Goal: Task Accomplishment & Management: Manage account settings

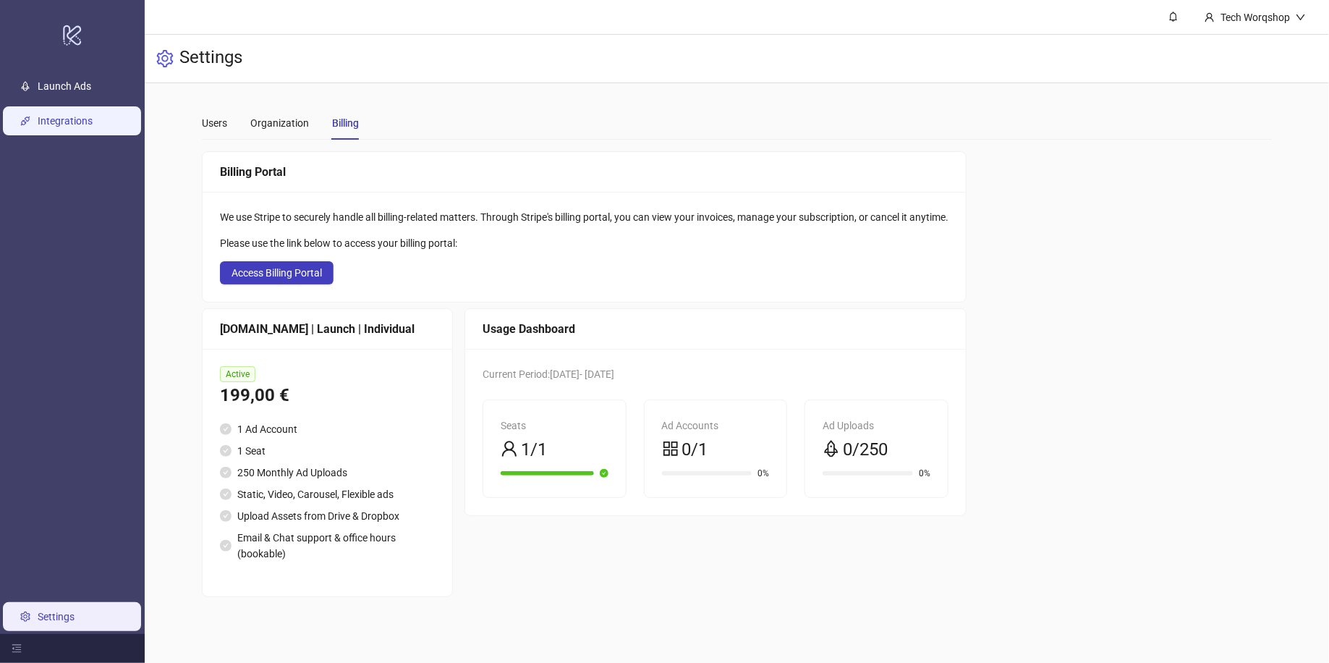
click at [85, 127] on link "Integrations" at bounding box center [65, 122] width 55 height 12
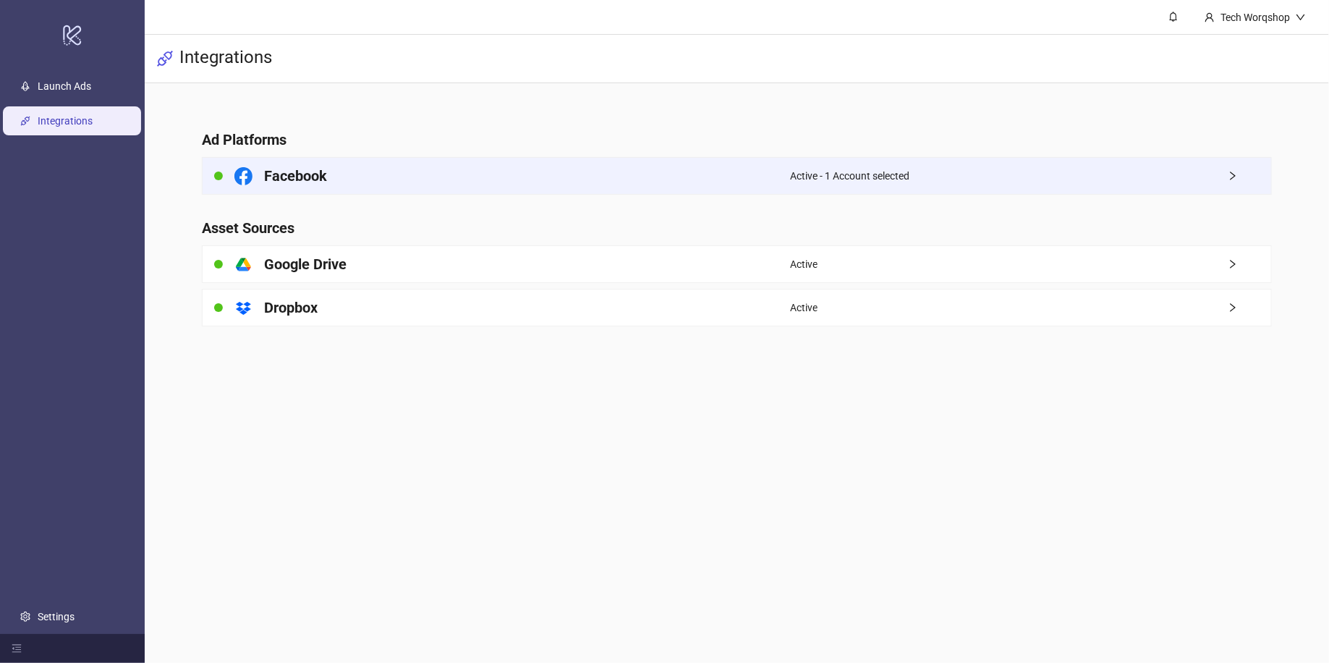
click at [1153, 185] on div "Active - 1 Account selected" at bounding box center [1030, 176] width 481 height 36
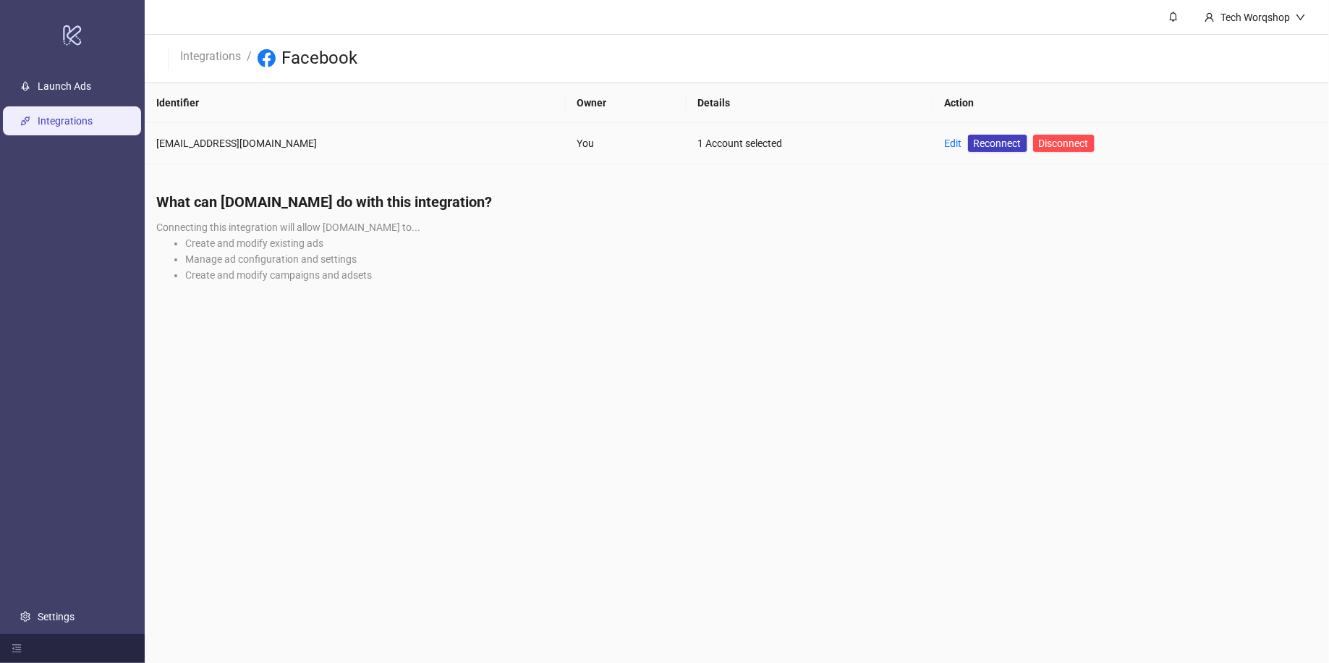
drag, startPoint x: 890, startPoint y: 138, endPoint x: 889, endPoint y: 249, distance: 110.7
click at [945, 139] on link "Edit" at bounding box center [953, 143] width 17 height 12
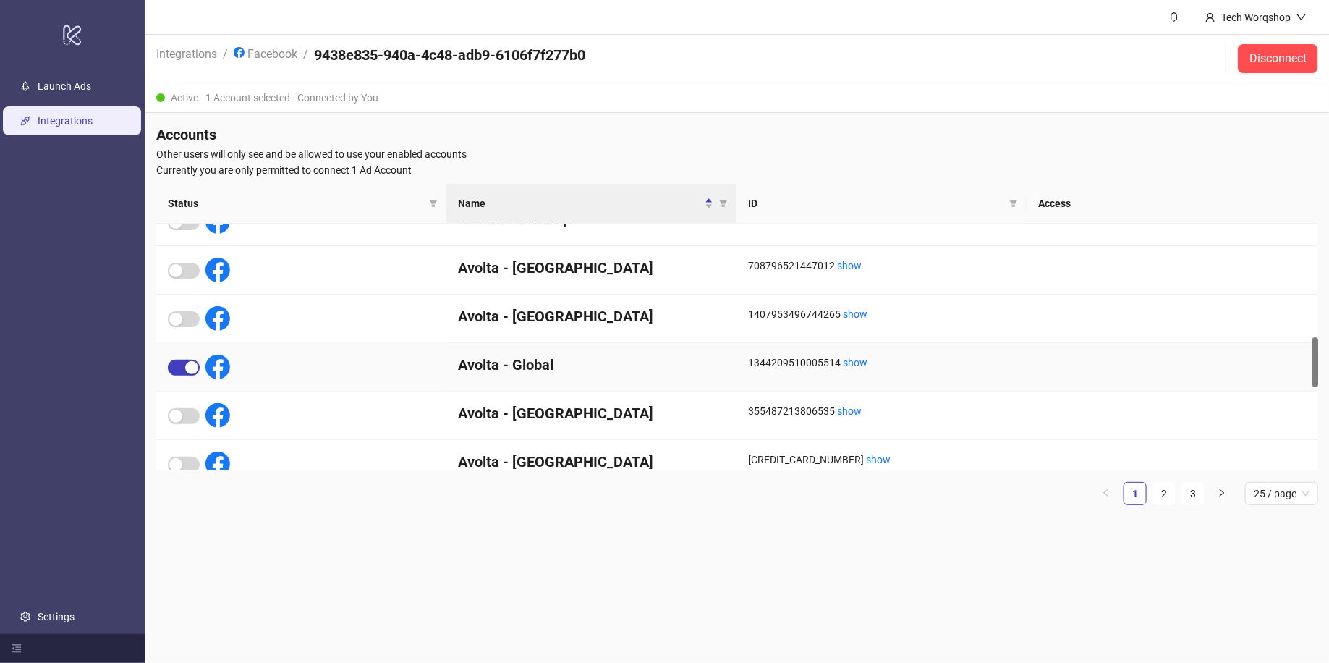
scroll to position [555, 0]
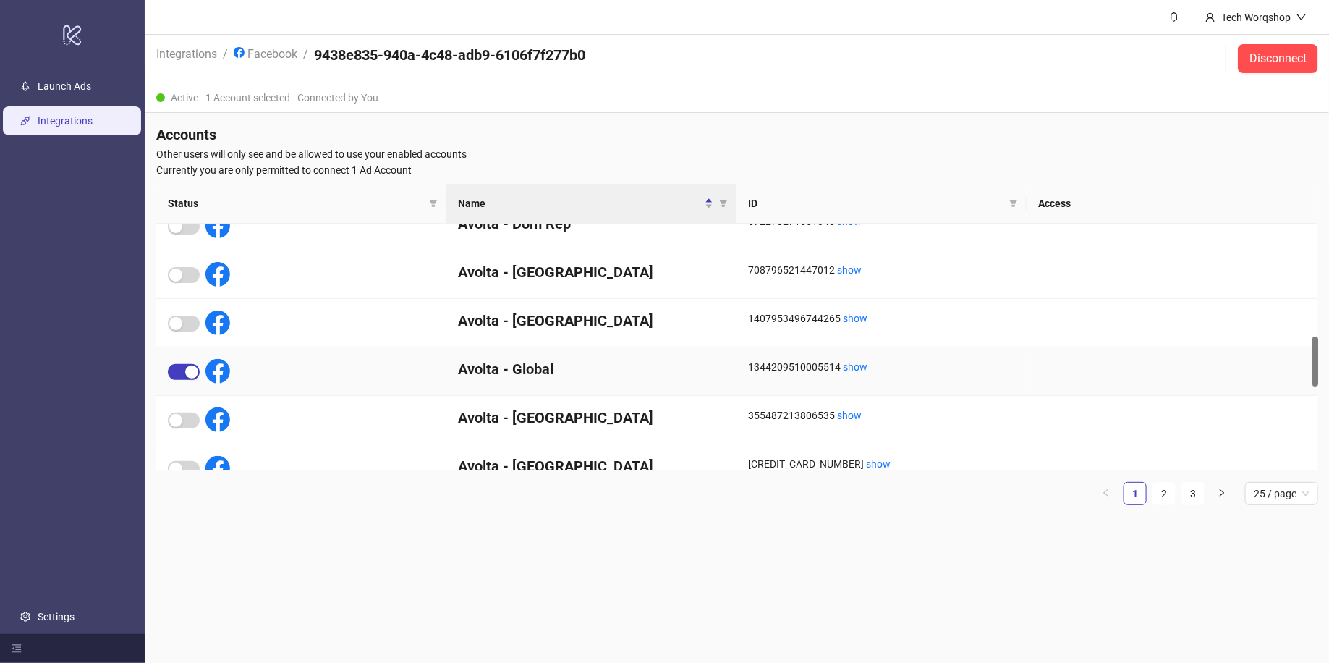
click at [602, 369] on h4 "Avolta - Global" at bounding box center [591, 369] width 267 height 20
click at [1072, 71] on header "Integrations / Facebook / 9438e835-940a-4c48-adb9-6106f7f277b0 Disconnect" at bounding box center [737, 59] width 1185 height 48
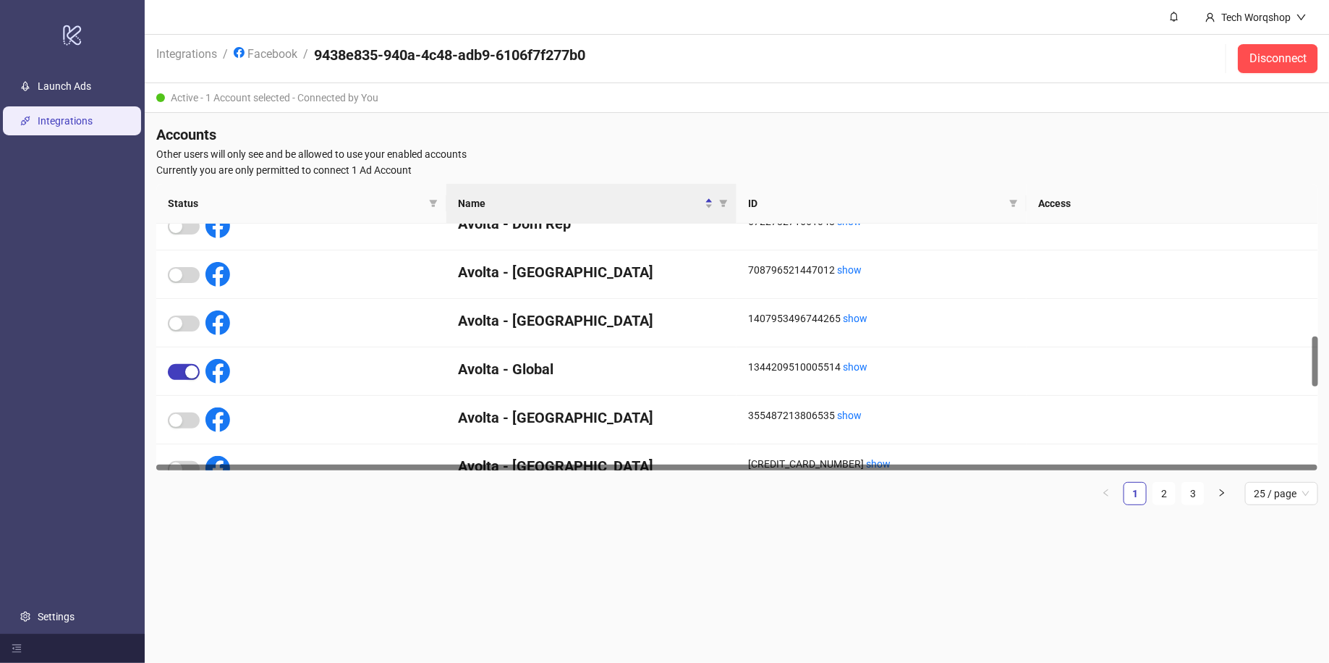
click at [988, 575] on main "Tech Worqshop Integrations / Facebook / 9438e835-940a-4c48-adb9-6106f7f277b0 Di…" at bounding box center [737, 331] width 1185 height 663
click at [85, 122] on link "Integrations" at bounding box center [65, 122] width 55 height 12
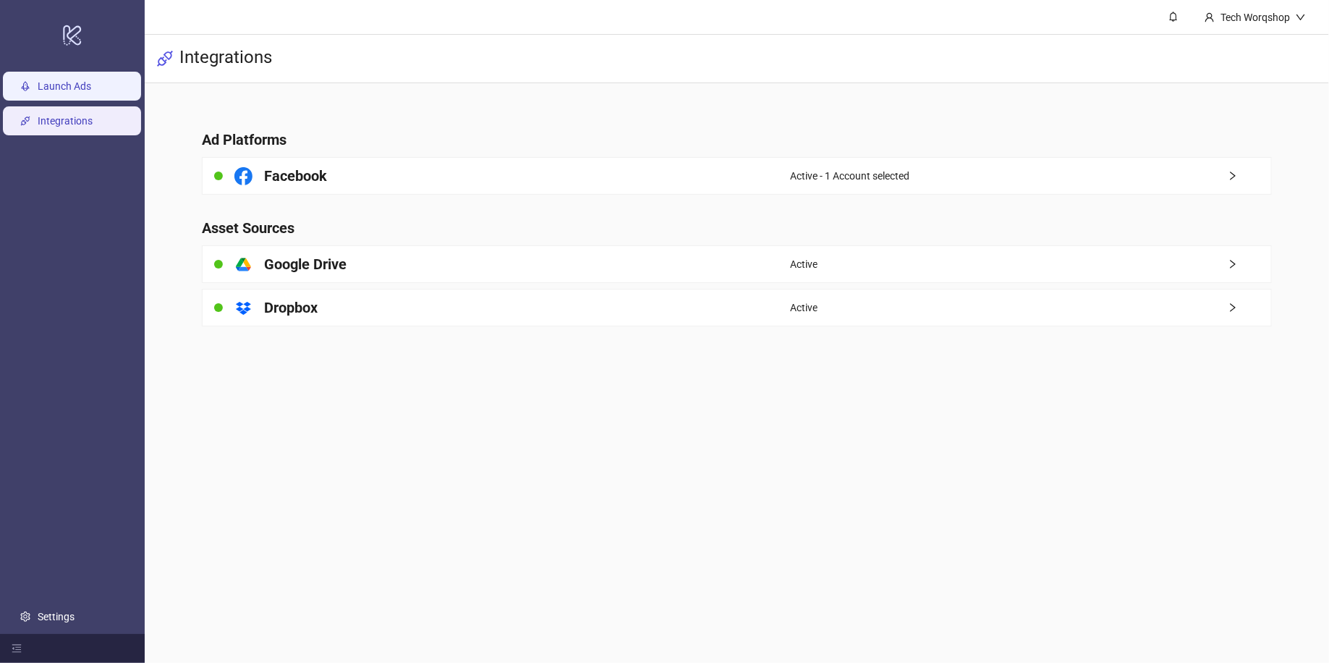
click at [87, 88] on link "Launch Ads" at bounding box center [65, 87] width 54 height 12
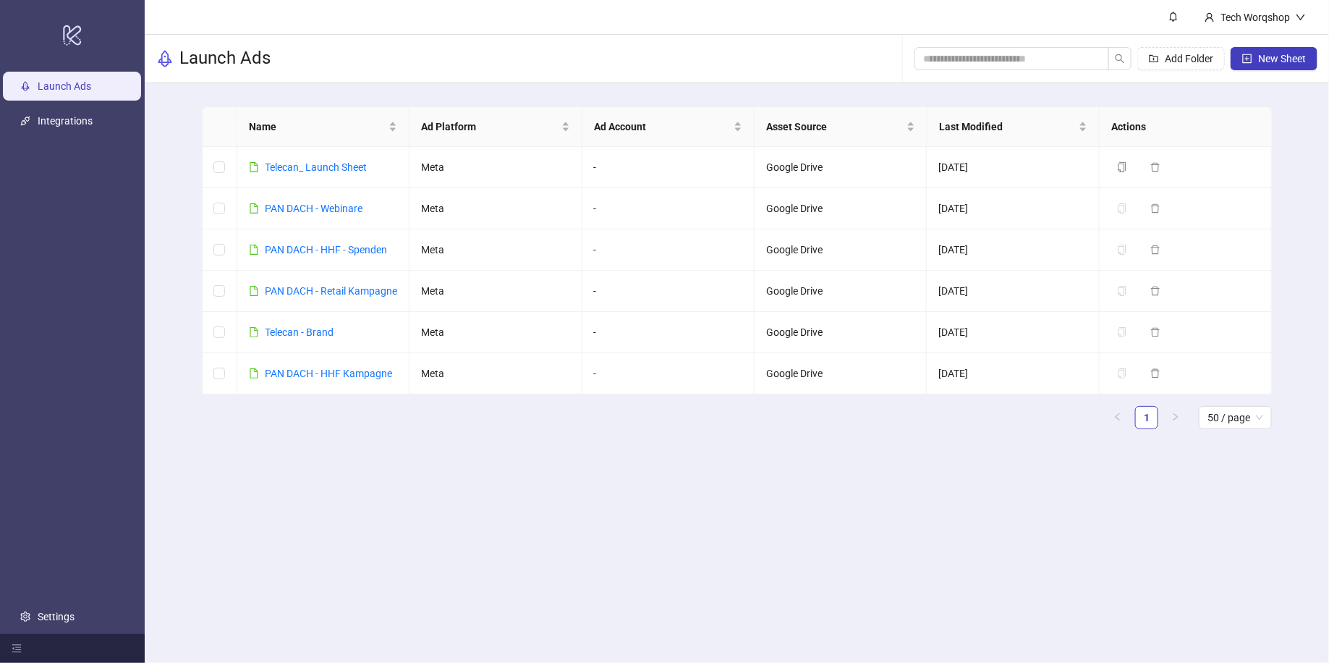
click at [434, 429] on ul "1 50 / page" at bounding box center [737, 417] width 1070 height 23
click at [1197, 56] on span "Add Folder" at bounding box center [1189, 59] width 48 height 12
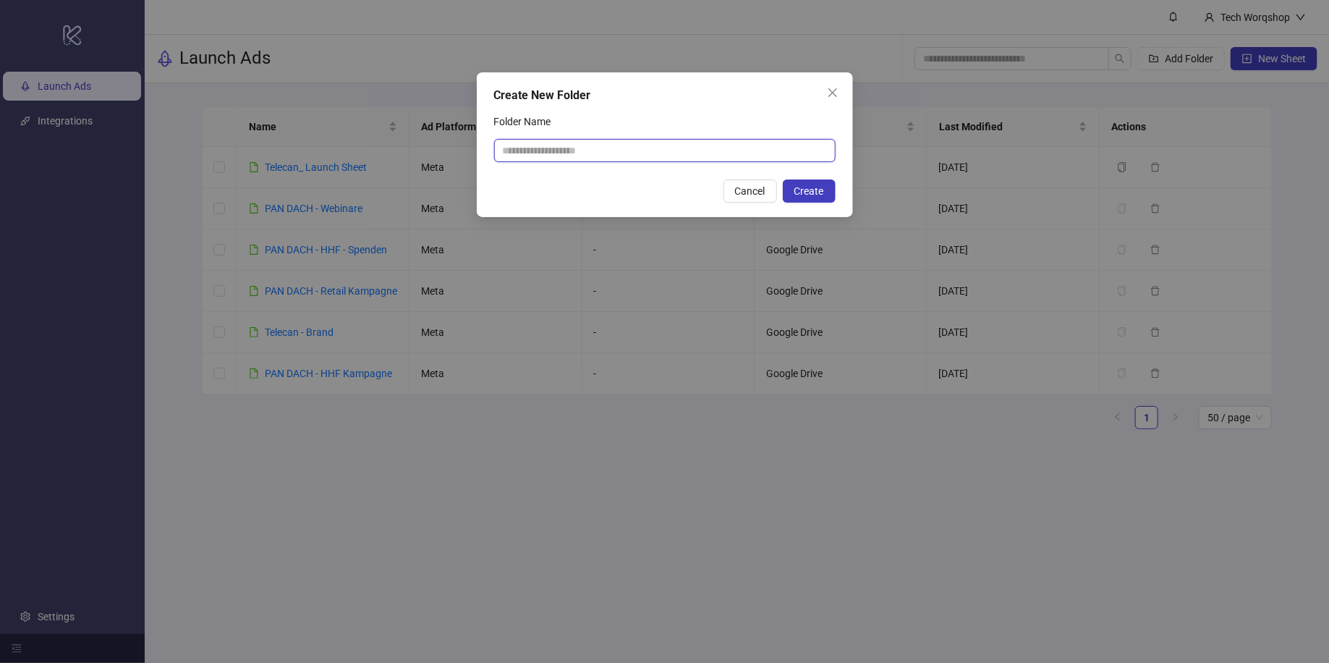
click at [597, 152] on input "Folder Name" at bounding box center [665, 150] width 342 height 23
type input "*******"
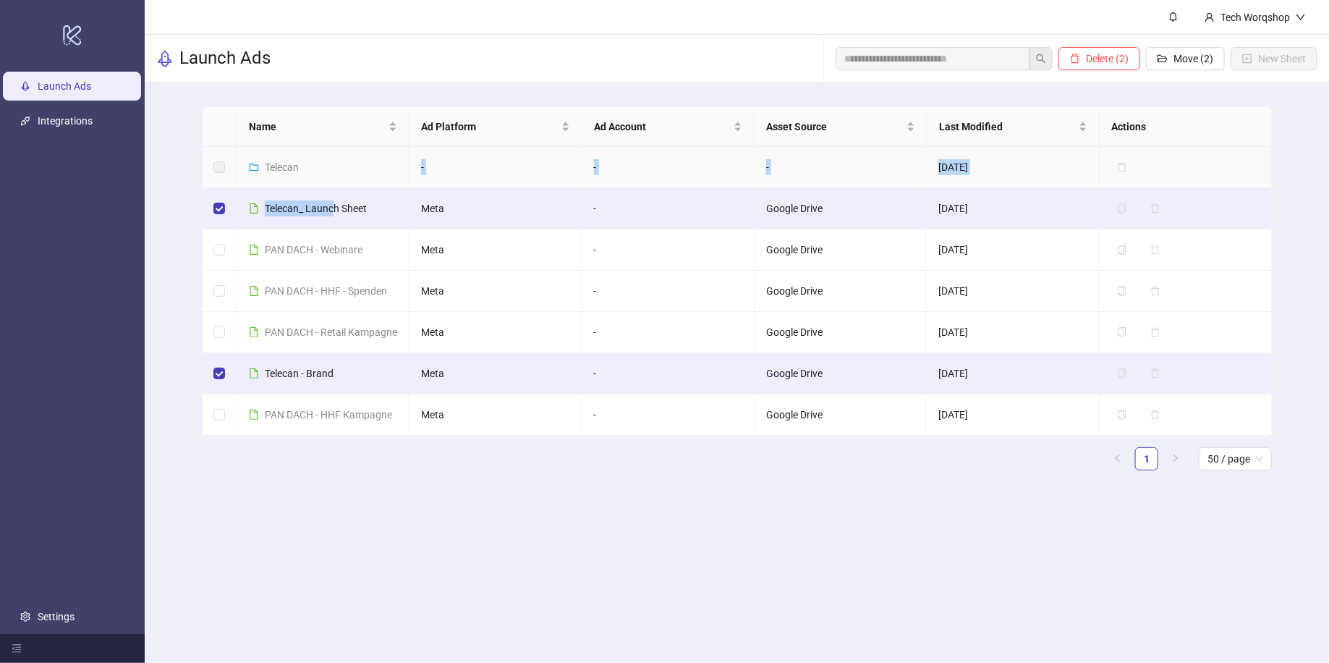
drag, startPoint x: 334, startPoint y: 200, endPoint x: 321, endPoint y: 171, distance: 32.7
click at [321, 171] on tbody "Telecan - - - [DATE] Delete Telecan_ Launch Sheet Meta - Google Drive [DATE] Du…" at bounding box center [737, 291] width 1069 height 289
click at [1196, 59] on span "Move (2)" at bounding box center [1194, 59] width 40 height 12
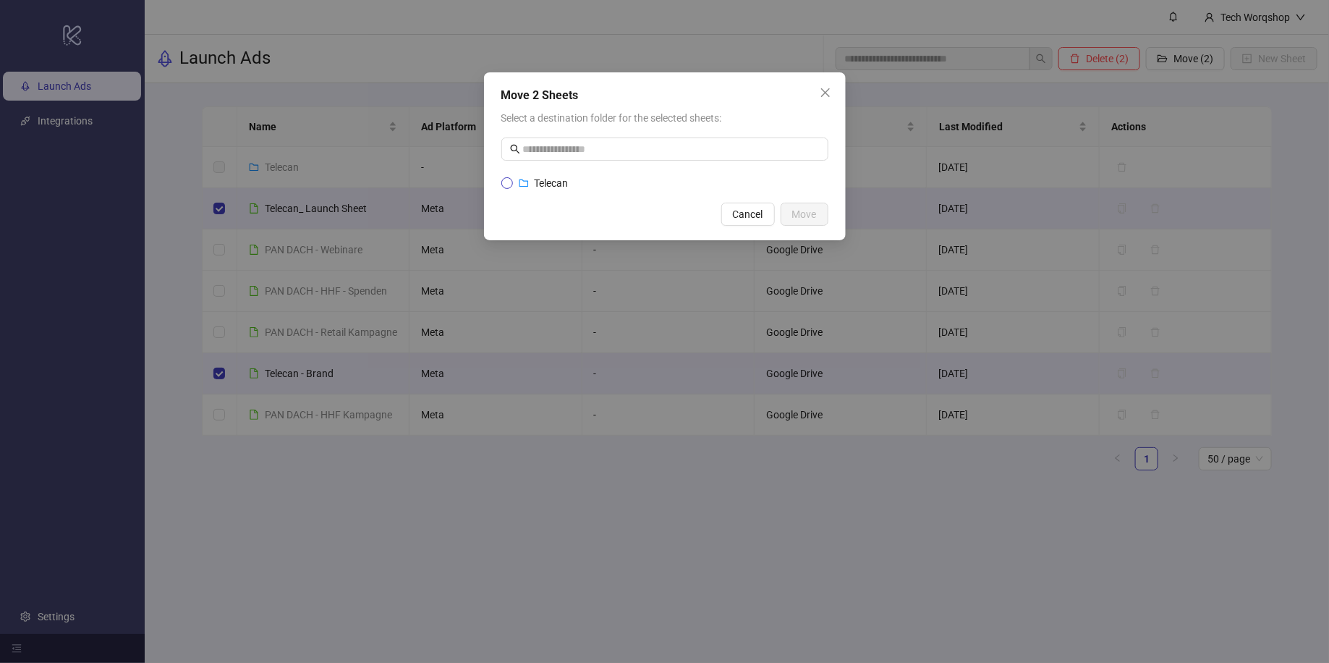
click at [641, 190] on label "Telecan" at bounding box center [664, 183] width 327 height 16
click at [818, 219] on button "Move" at bounding box center [805, 214] width 48 height 23
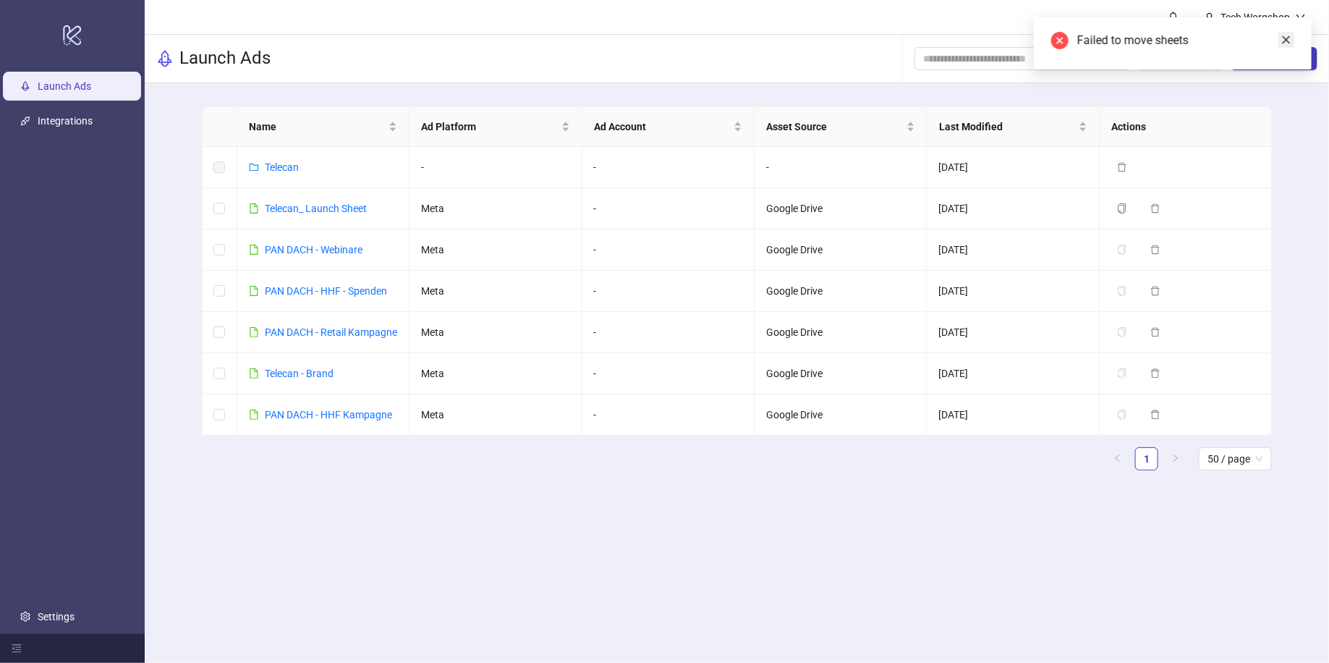
click at [1287, 36] on icon "close" at bounding box center [1286, 40] width 10 height 10
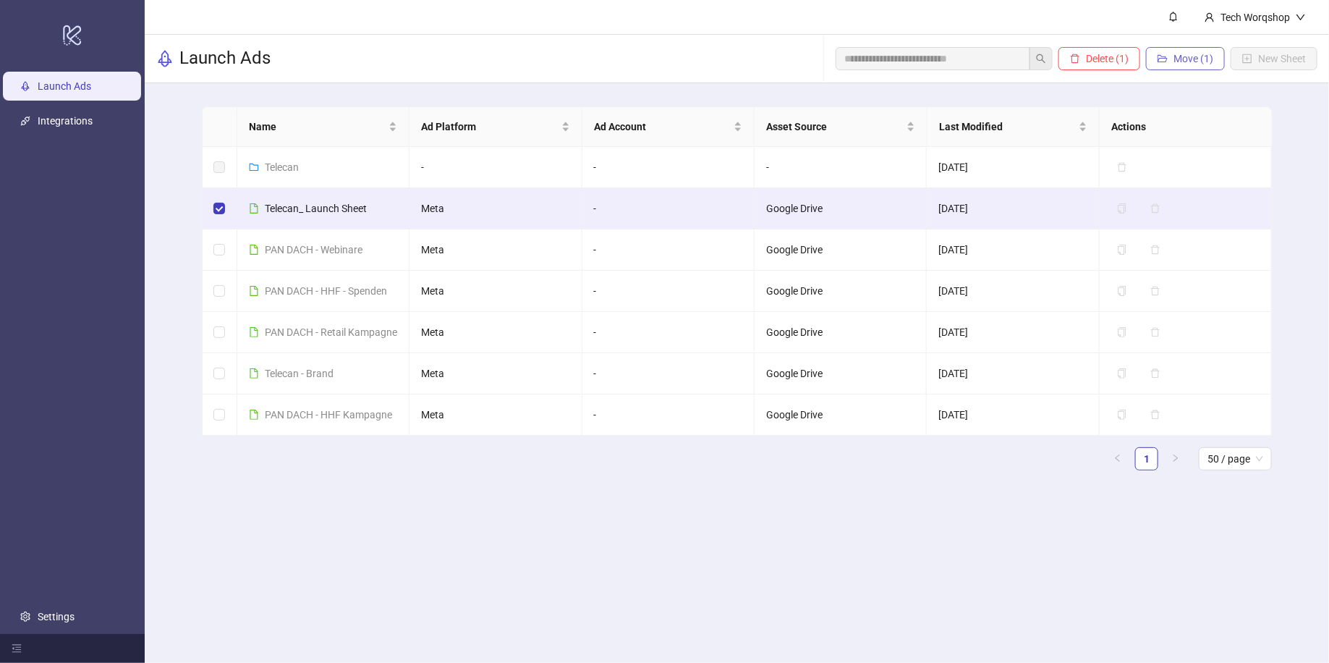
click at [1205, 67] on button "Move (1)" at bounding box center [1185, 58] width 79 height 23
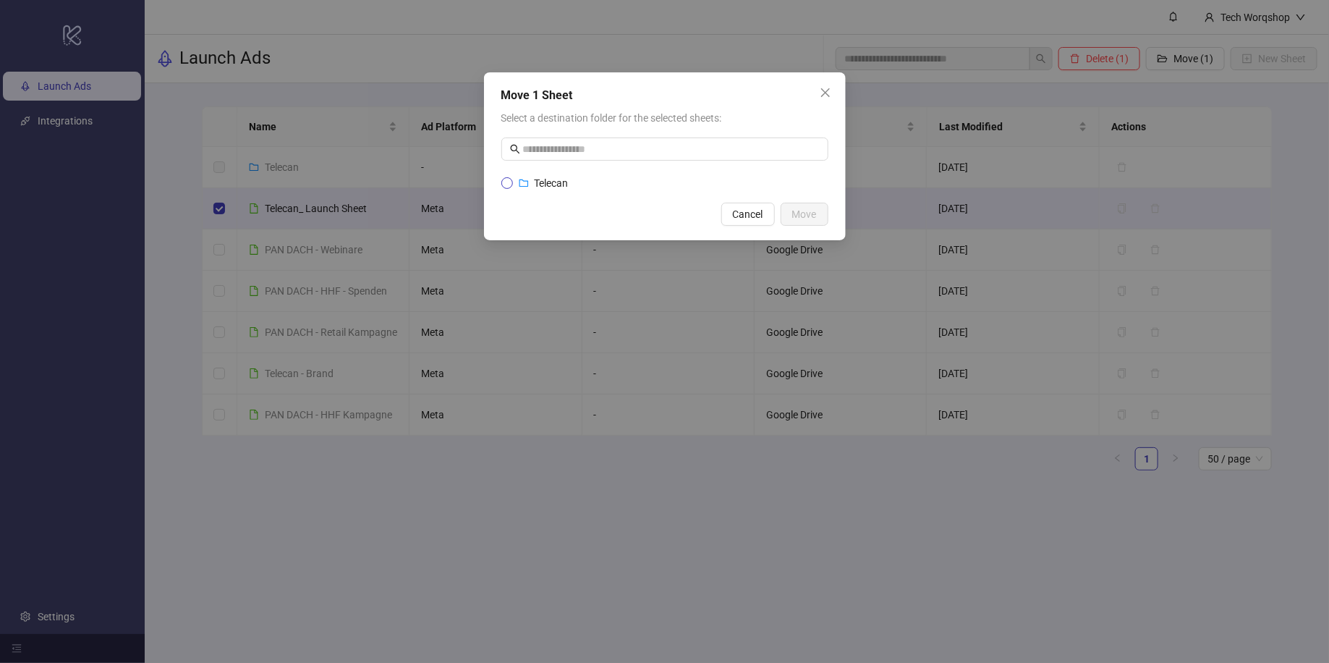
click at [713, 186] on label "Telecan" at bounding box center [664, 183] width 327 height 16
click at [810, 213] on span "Move" at bounding box center [804, 214] width 25 height 12
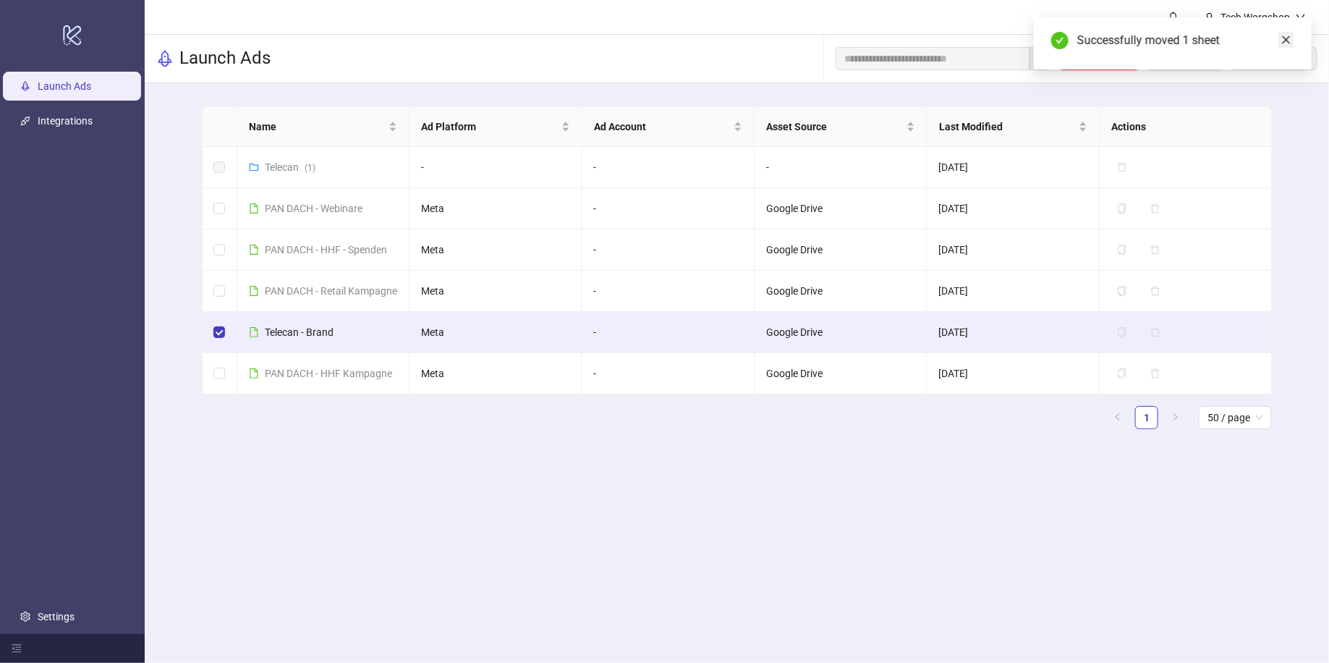
click at [1289, 41] on icon "close" at bounding box center [1286, 40] width 10 height 10
click at [1199, 53] on span "Move (1)" at bounding box center [1194, 59] width 40 height 12
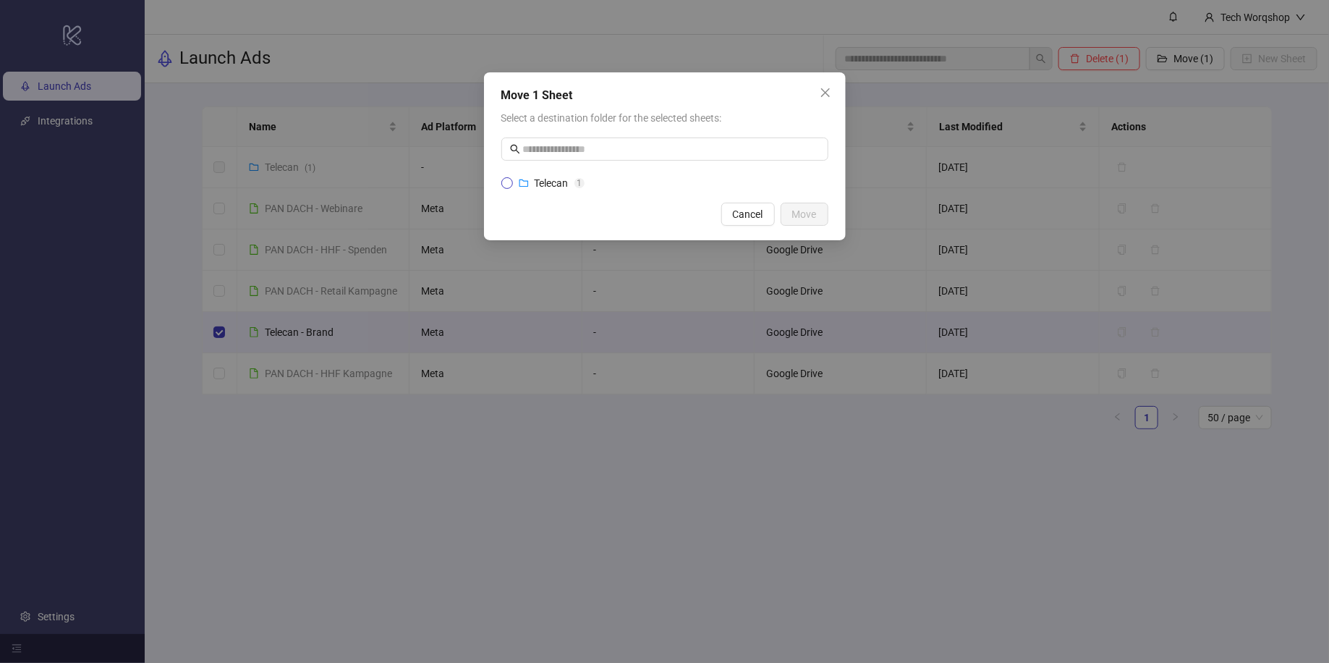
click at [561, 181] on span "Telecan" at bounding box center [552, 183] width 34 height 12
click at [809, 211] on span "Move" at bounding box center [804, 214] width 25 height 12
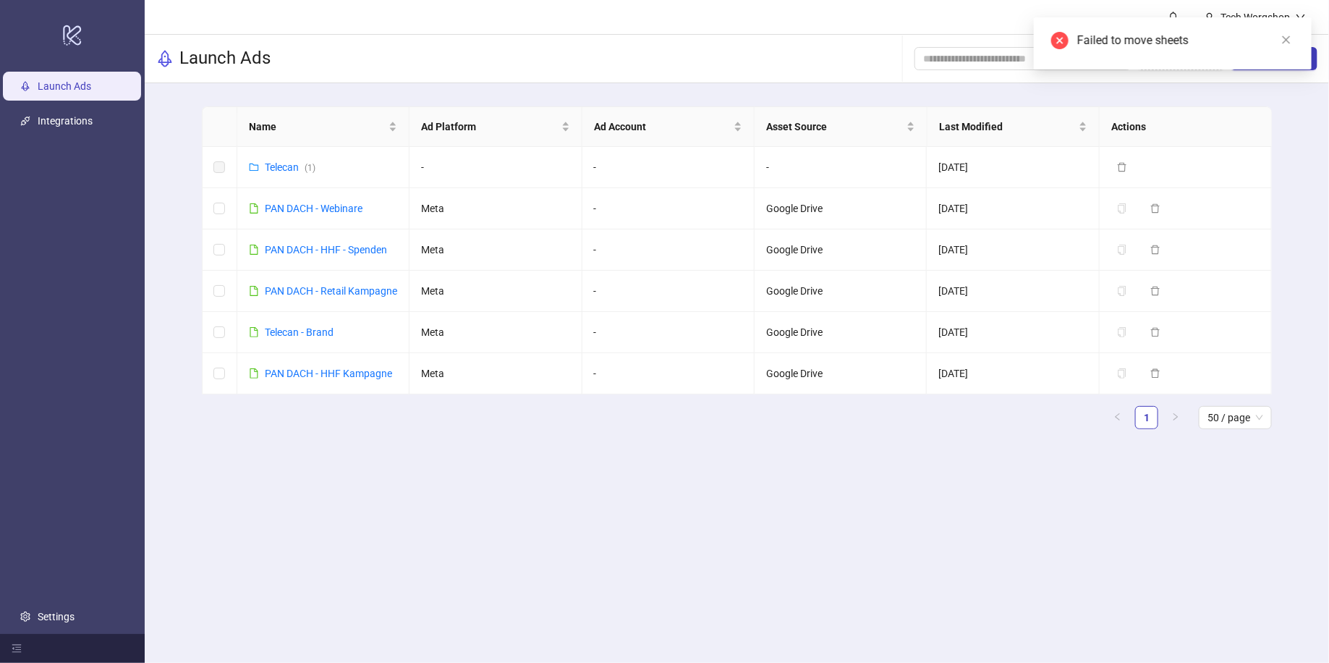
click at [1289, 30] on div "Failed to move sheets" at bounding box center [1173, 43] width 278 height 52
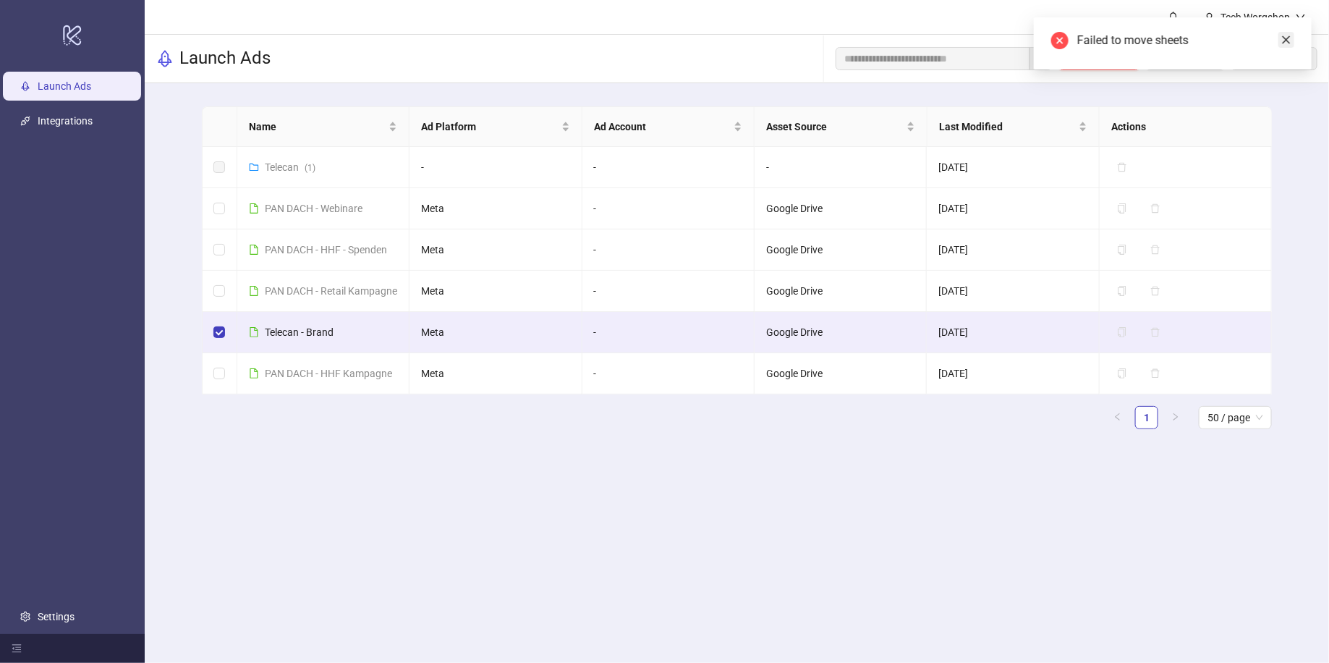
click at [1282, 39] on icon "close" at bounding box center [1286, 40] width 10 height 10
click at [1203, 59] on span "Move (1)" at bounding box center [1194, 59] width 40 height 12
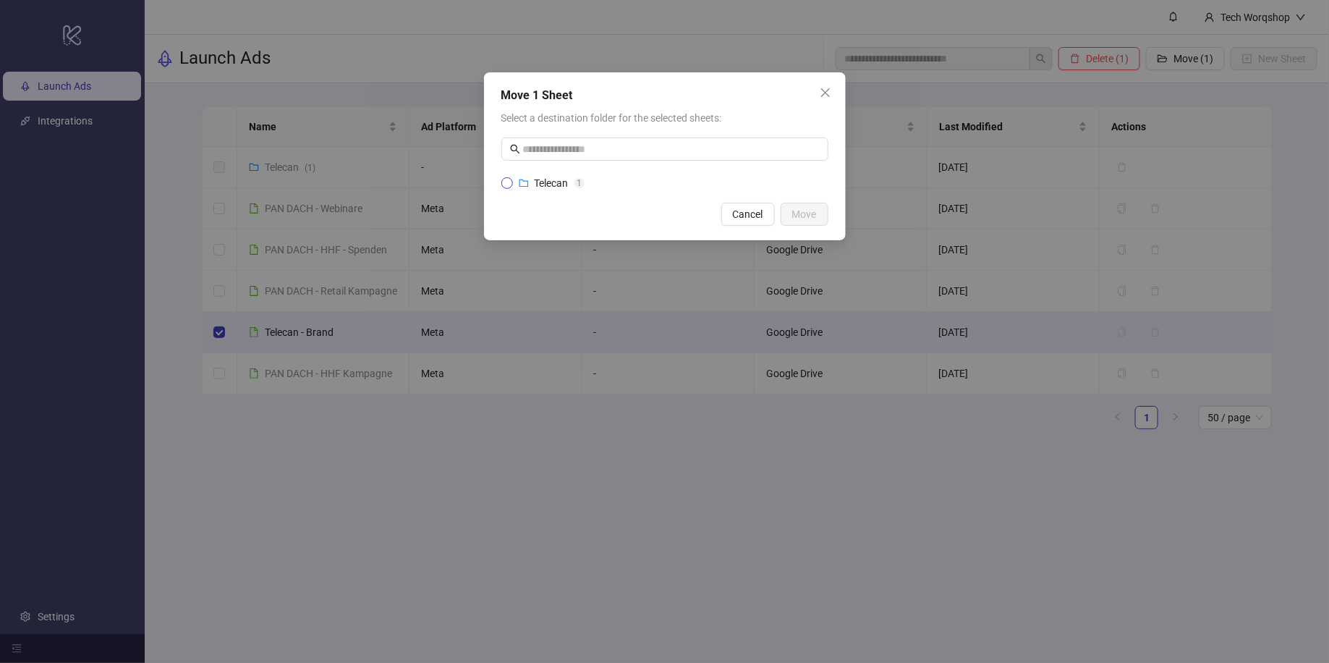
click at [542, 182] on span "Telecan" at bounding box center [552, 183] width 34 height 12
click at [814, 210] on span "Move" at bounding box center [804, 214] width 25 height 12
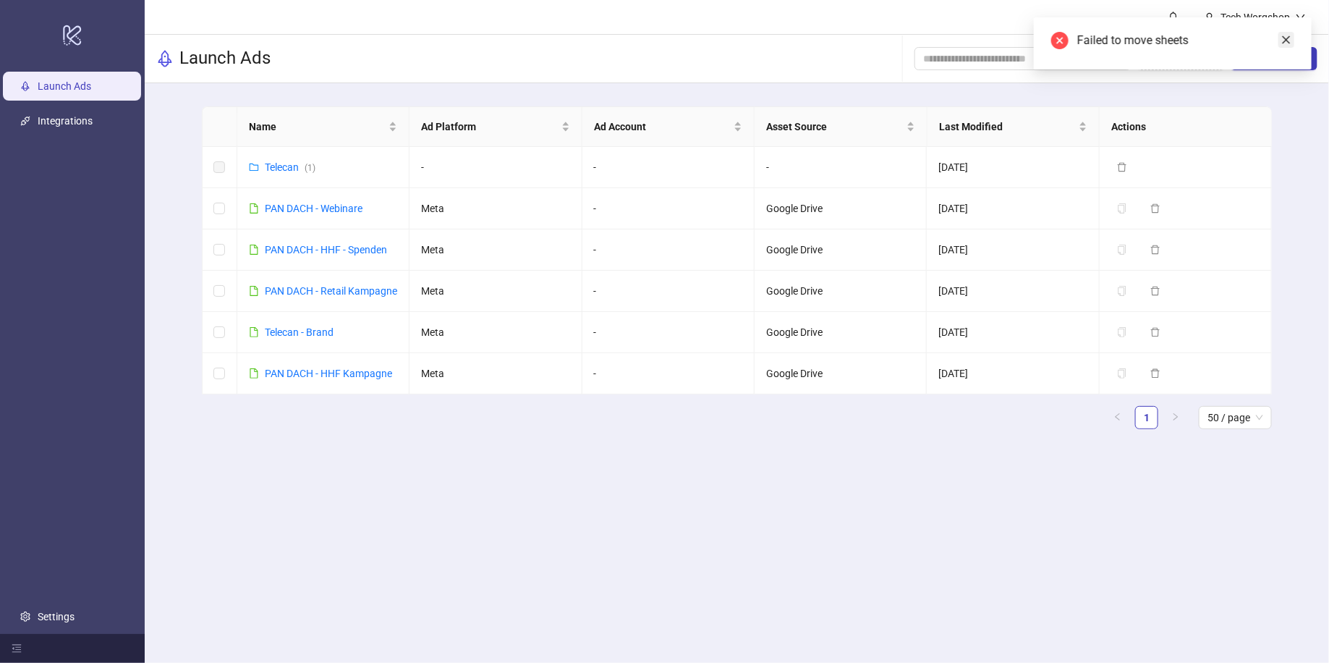
click at [1289, 42] on icon "close" at bounding box center [1287, 40] width 8 height 8
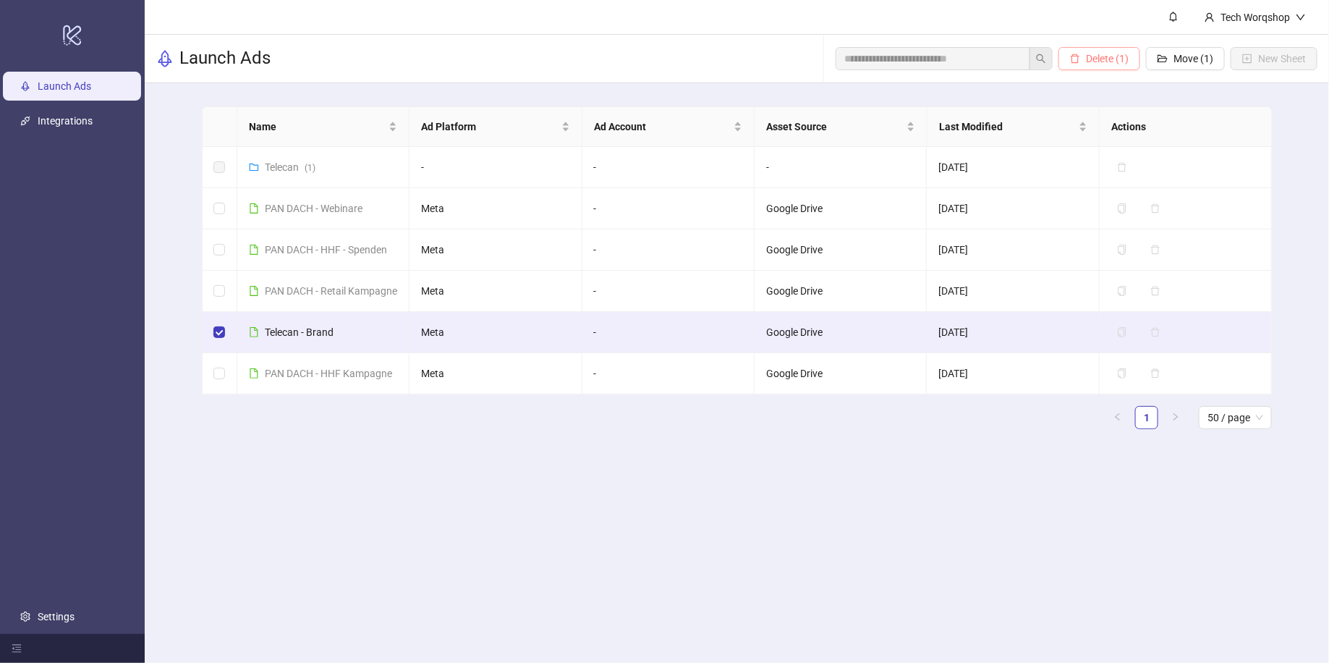
click at [1116, 57] on span "Delete (1)" at bounding box center [1107, 59] width 43 height 12
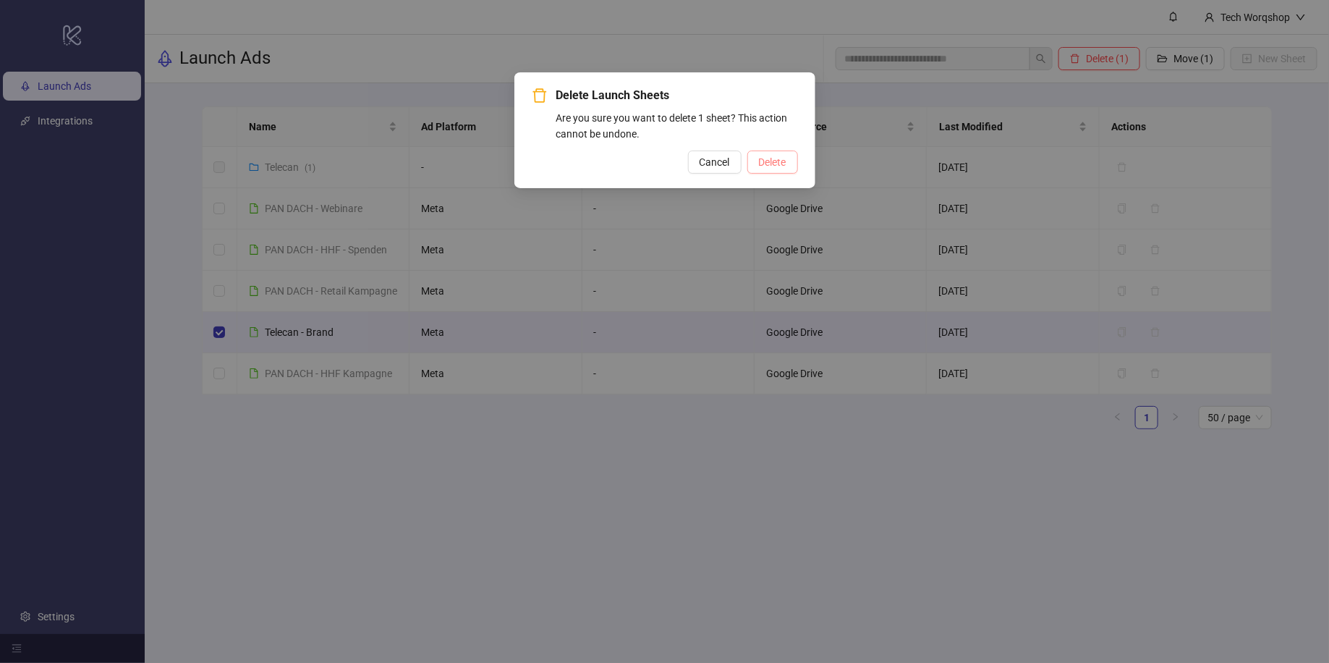
click at [780, 161] on span "Delete" at bounding box center [772, 162] width 27 height 12
click at [637, 441] on div "Delete Launch Sheets Are you sure you want to delete 1 sheet? This action canno…" at bounding box center [664, 331] width 1329 height 663
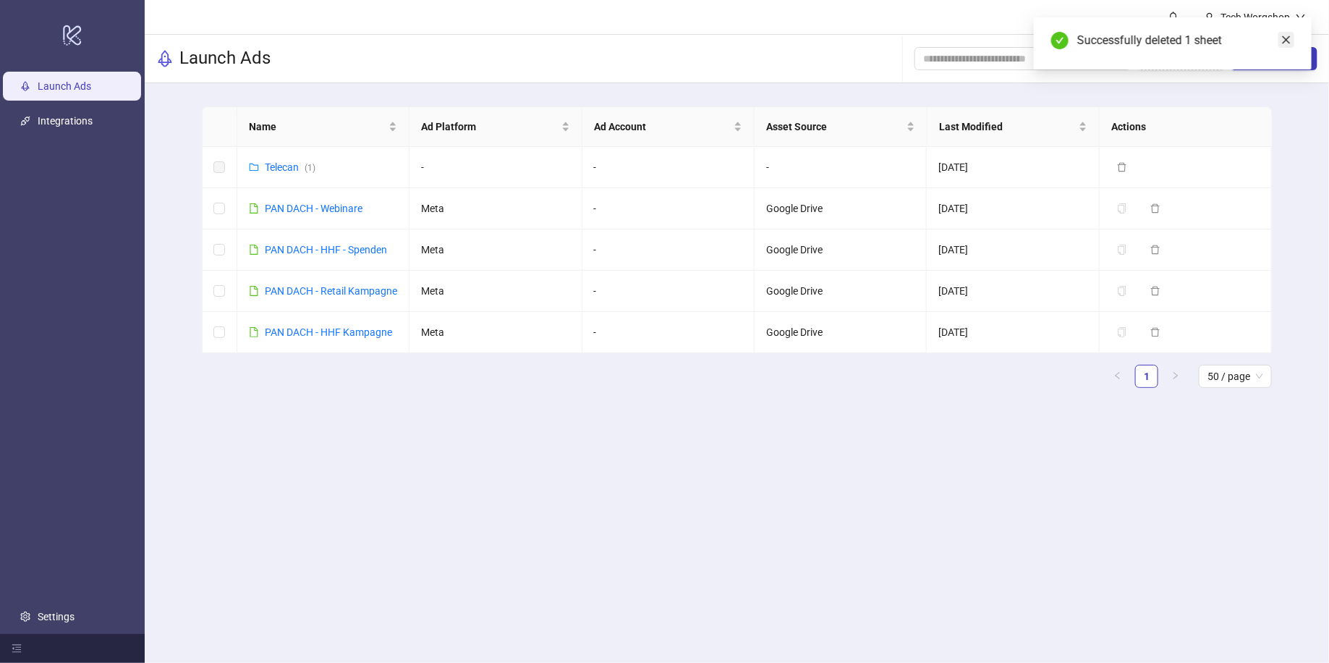
click at [1285, 39] on icon "close" at bounding box center [1286, 40] width 10 height 10
click at [1285, 65] on button "New Sheet" at bounding box center [1274, 58] width 87 height 23
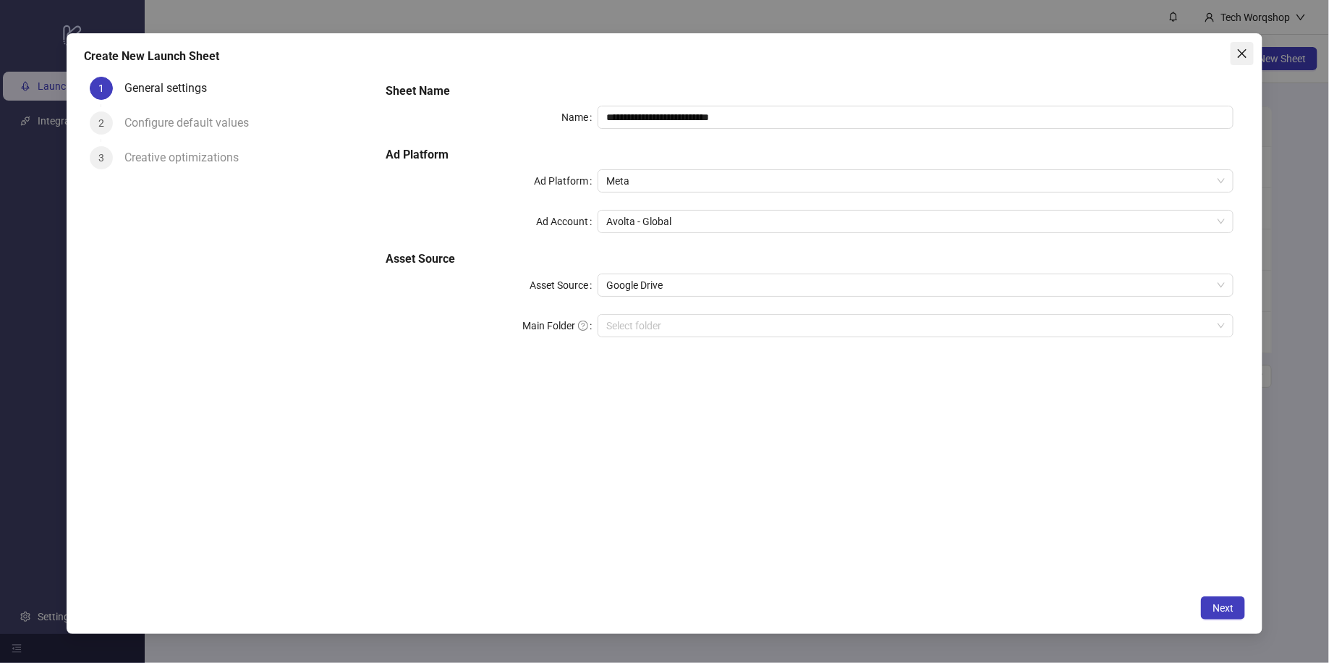
click at [1247, 50] on icon "close" at bounding box center [1243, 54] width 12 height 12
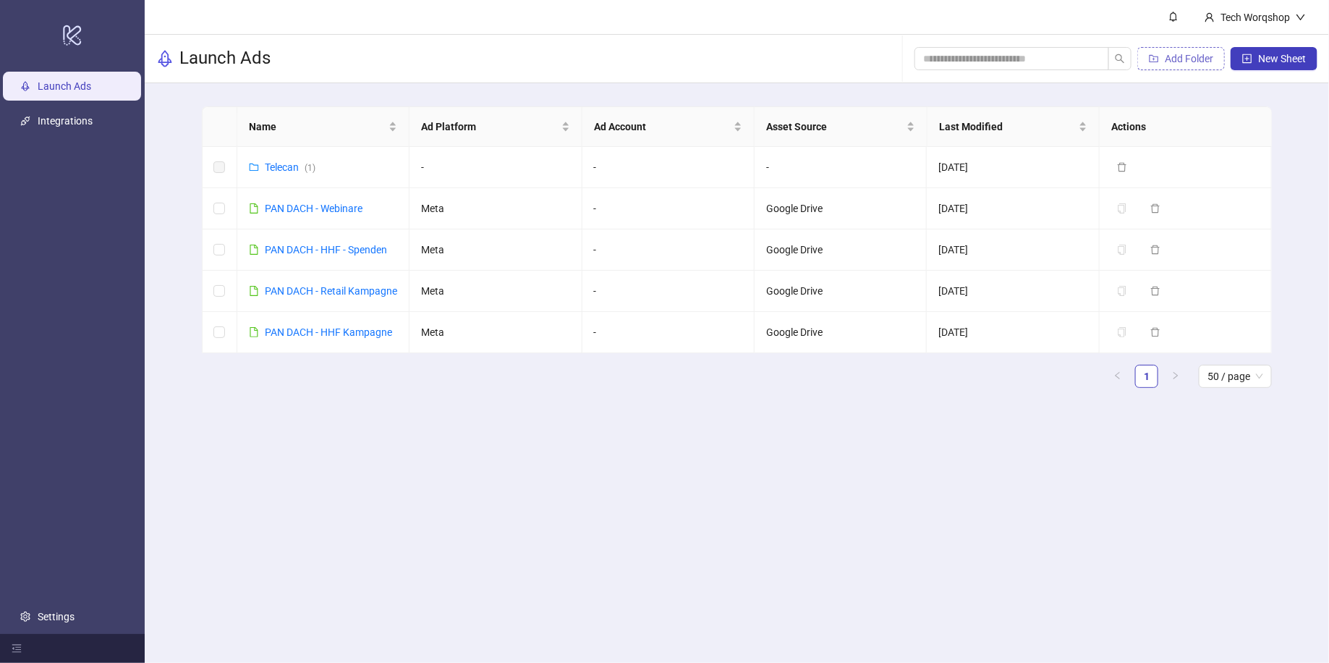
click at [1195, 66] on button "Add Folder" at bounding box center [1181, 58] width 88 height 23
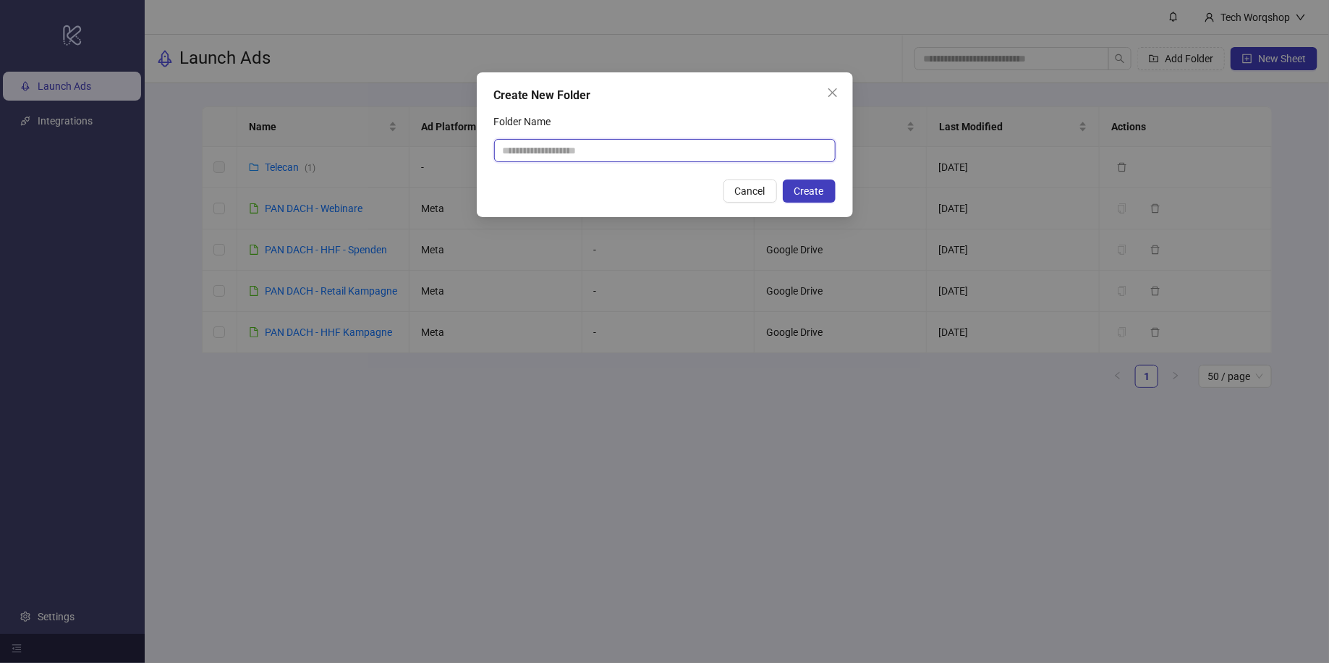
click at [752, 153] on input "Folder Name" at bounding box center [665, 150] width 342 height 23
type input "***"
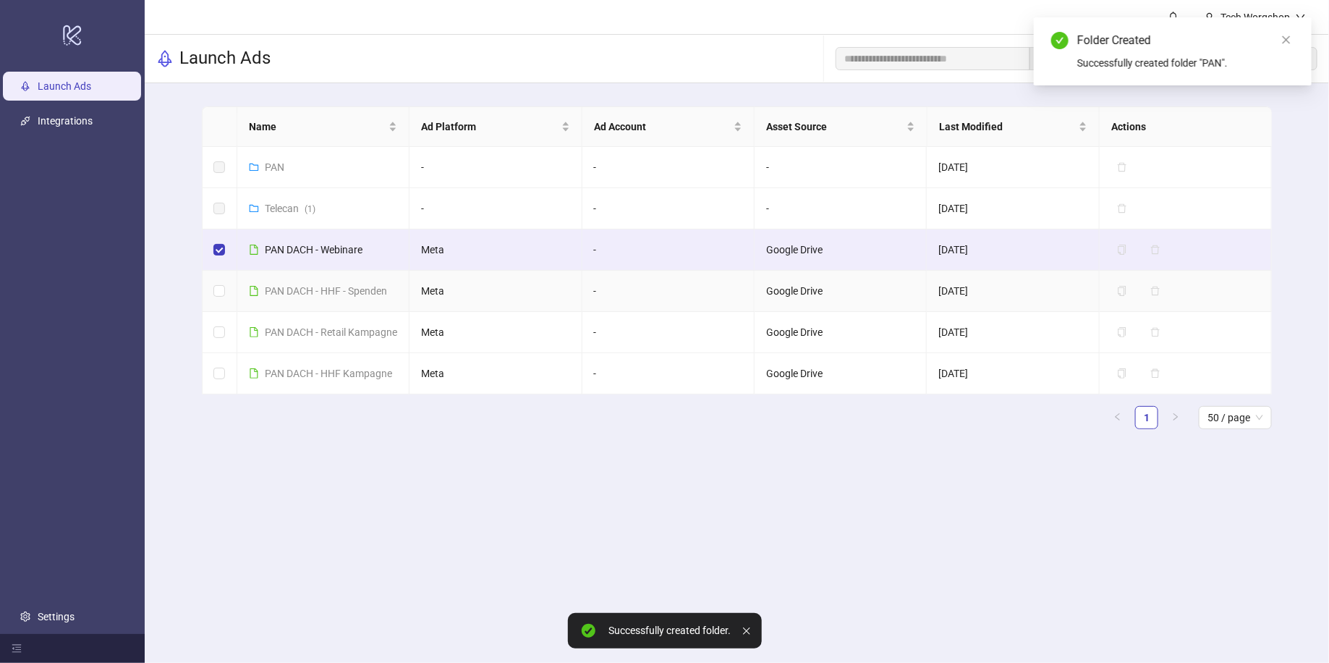
click at [219, 277] on td at bounding box center [220, 291] width 35 height 41
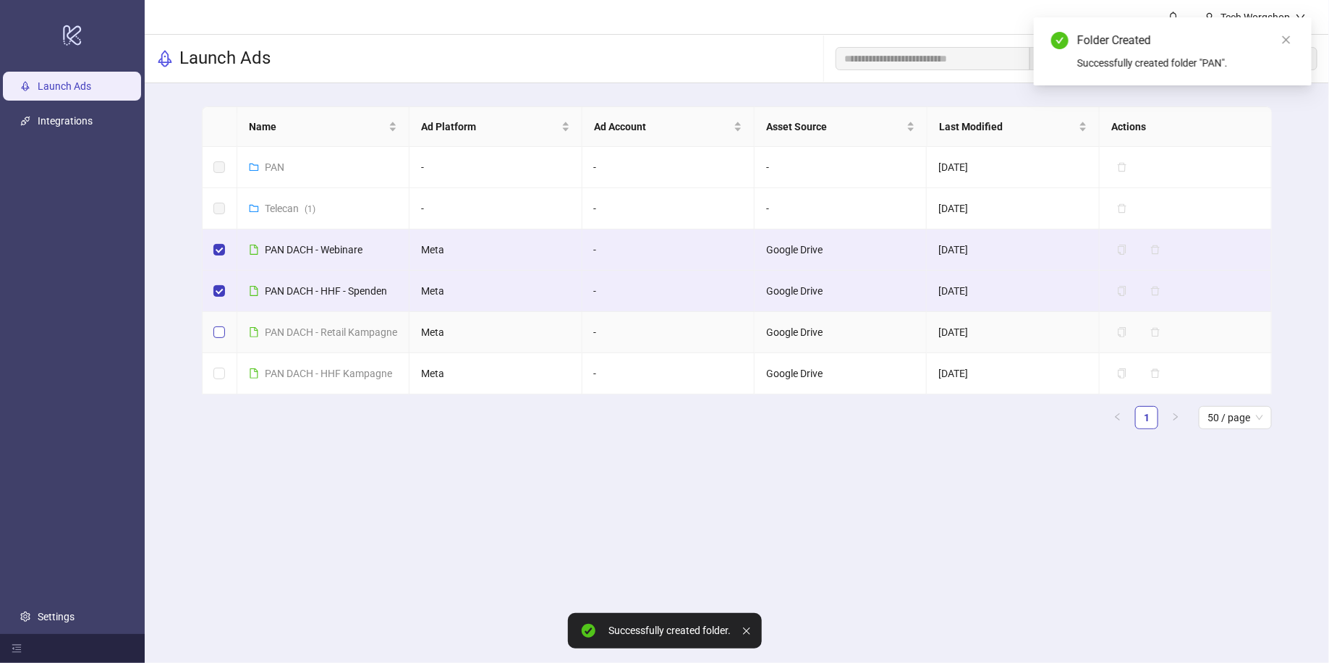
click at [213, 330] on label at bounding box center [219, 332] width 12 height 16
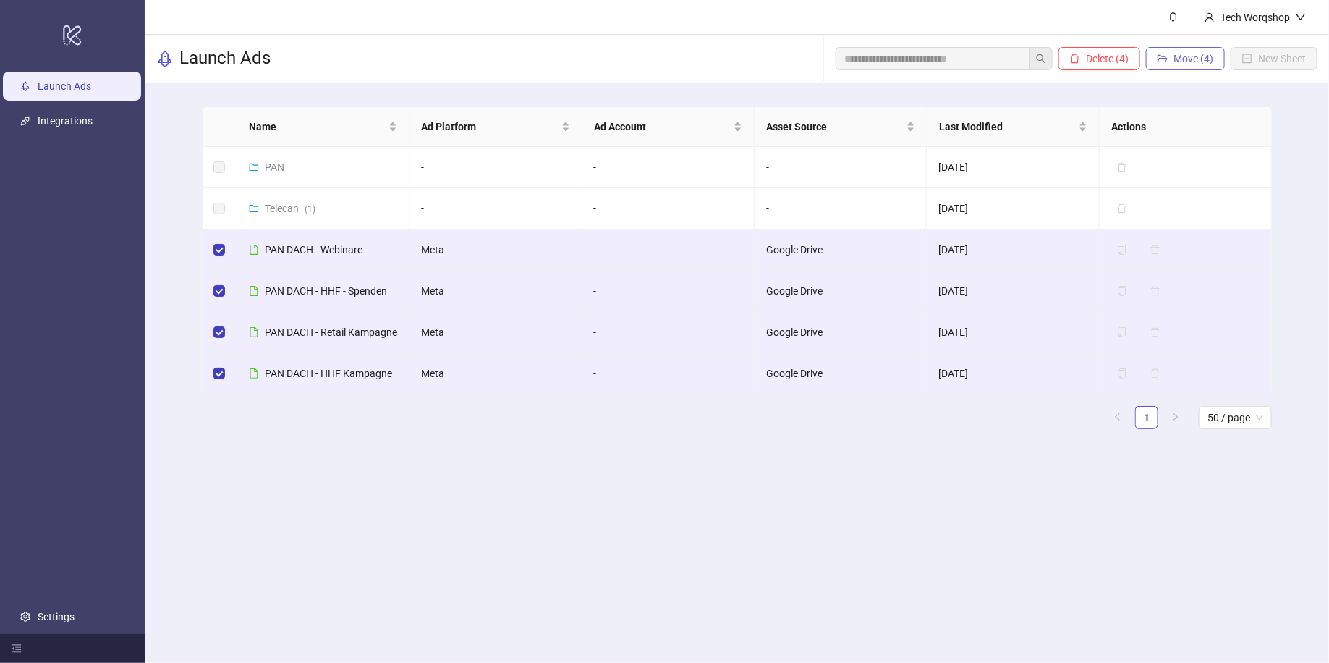
click at [1195, 59] on span "Move (4)" at bounding box center [1194, 59] width 40 height 12
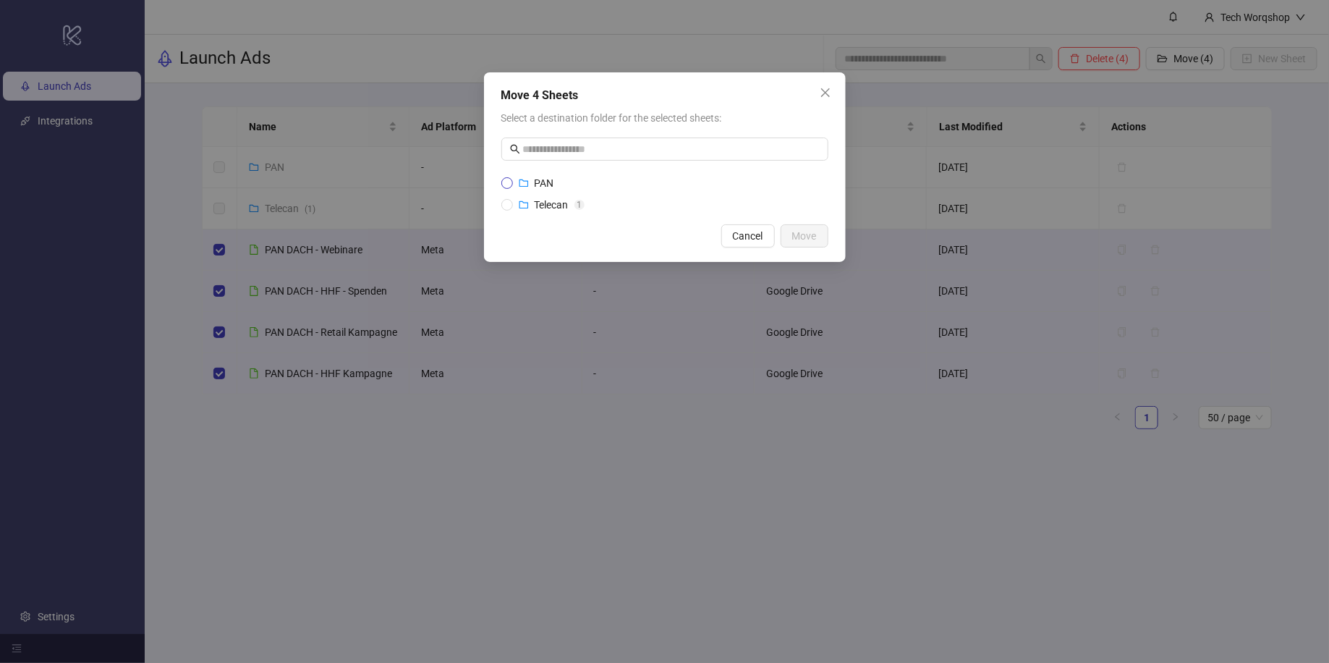
click at [538, 182] on span "PAN" at bounding box center [545, 183] width 20 height 12
click at [818, 235] on button "Move" at bounding box center [805, 235] width 48 height 23
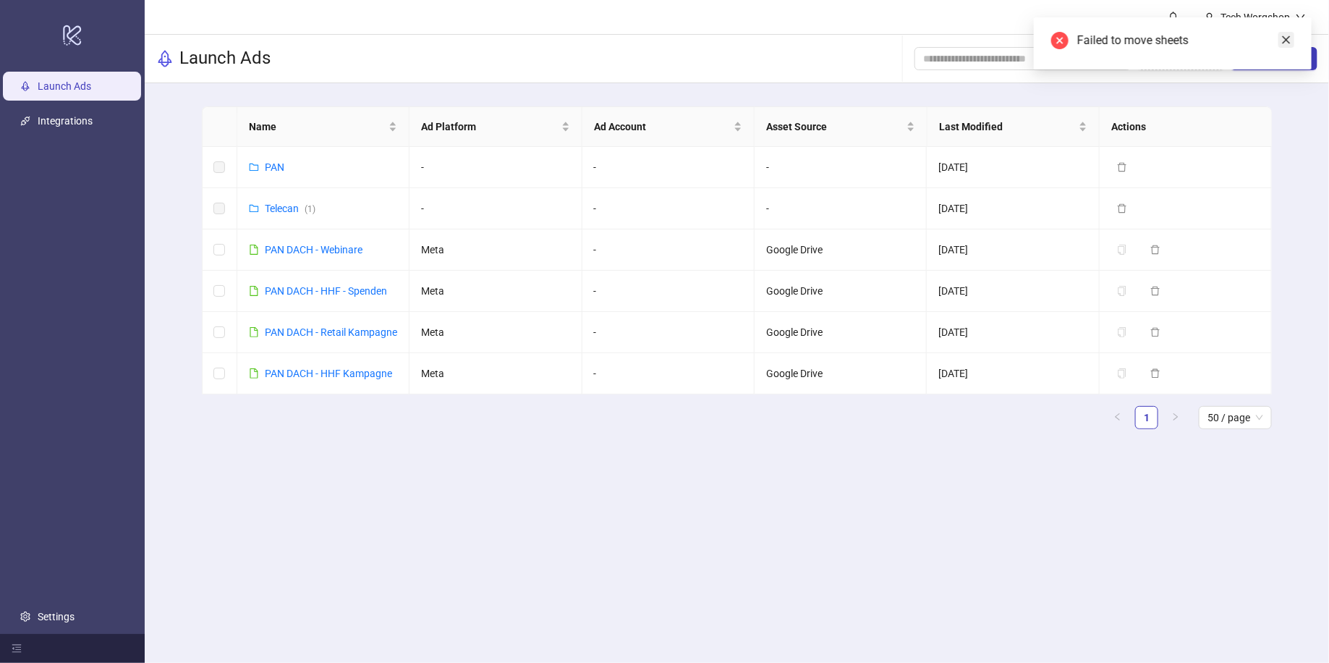
click at [1288, 38] on icon "close" at bounding box center [1287, 40] width 8 height 8
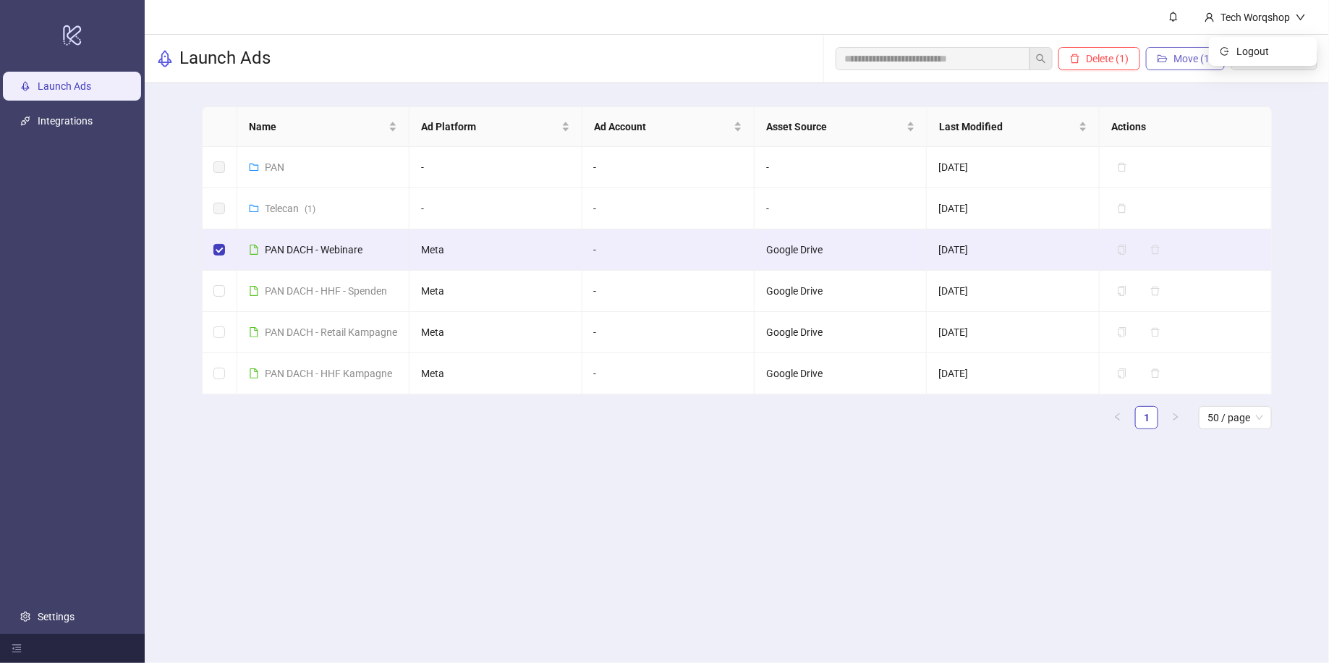
click at [1202, 49] on button "Move (1)" at bounding box center [1185, 58] width 79 height 23
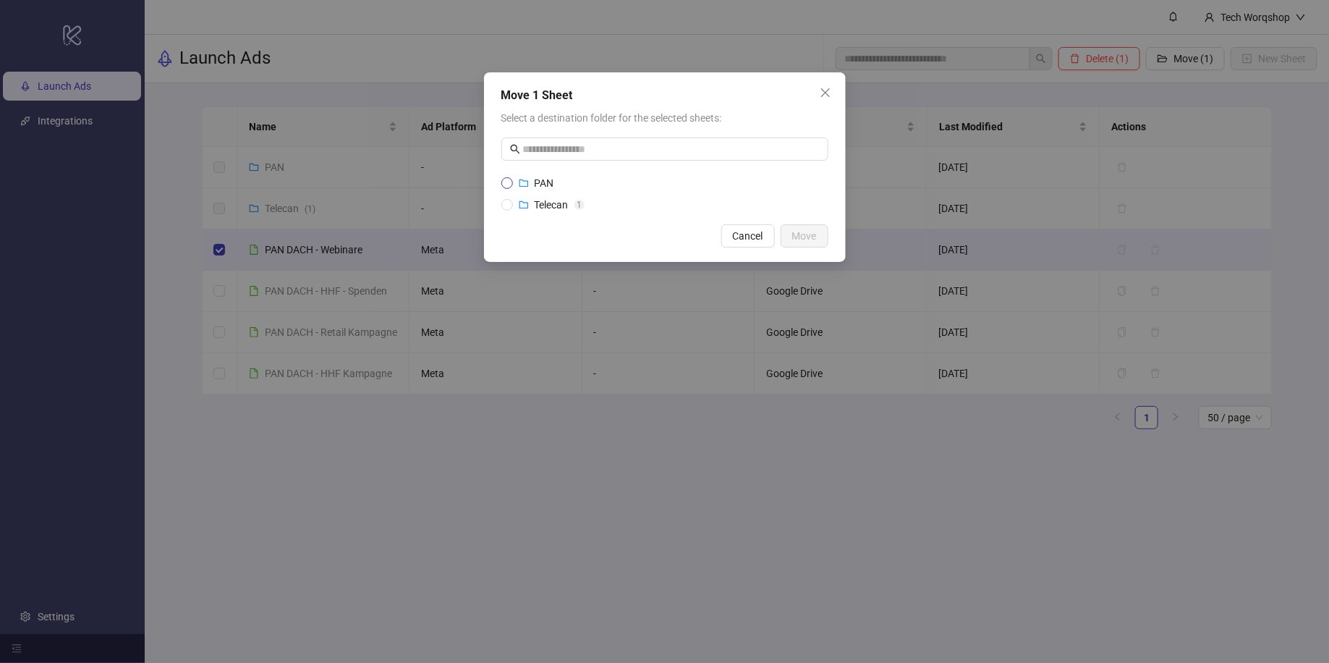
click at [596, 177] on label "PAN" at bounding box center [664, 183] width 327 height 16
click at [800, 235] on span "Move" at bounding box center [804, 236] width 25 height 12
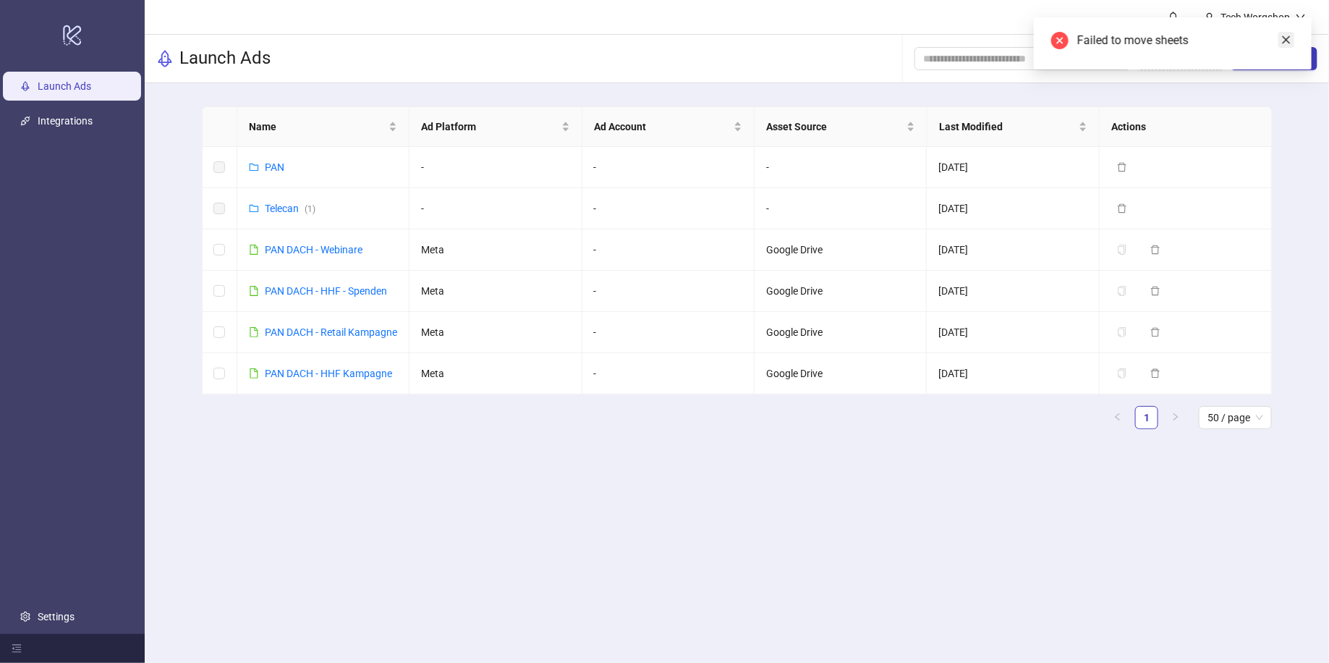
click at [1289, 41] on icon "close" at bounding box center [1287, 40] width 8 height 8
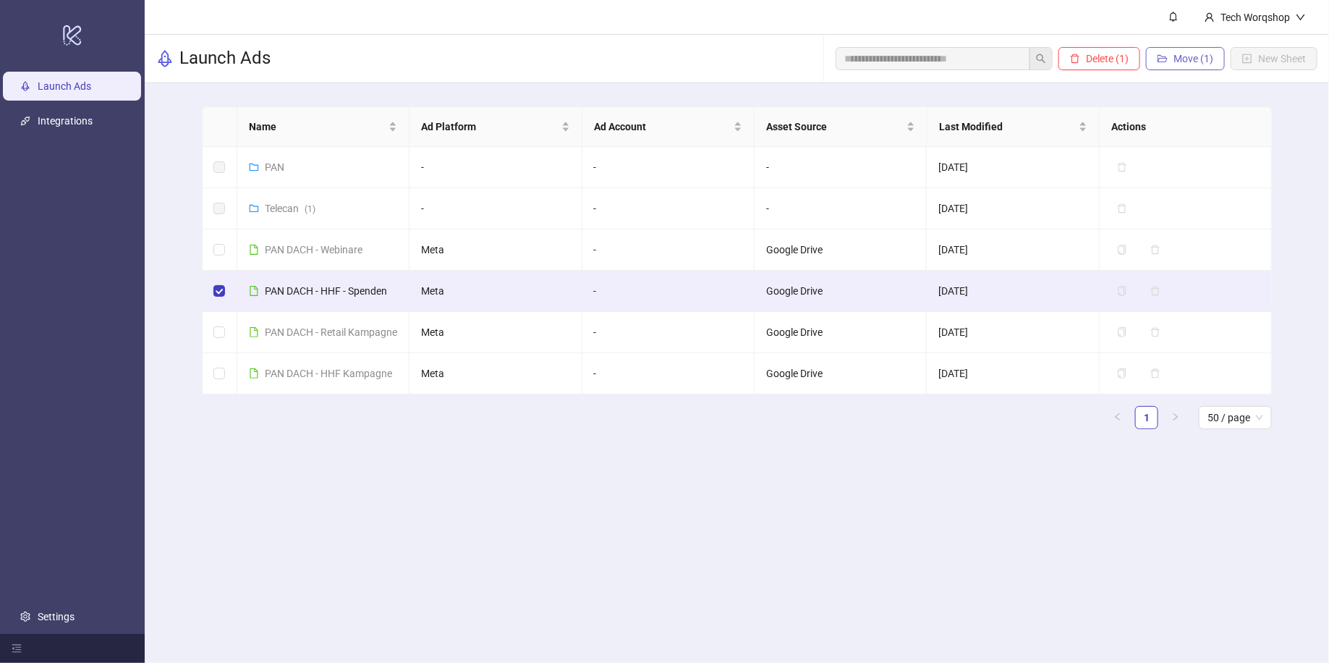
click at [1200, 62] on span "Move (1)" at bounding box center [1194, 59] width 40 height 12
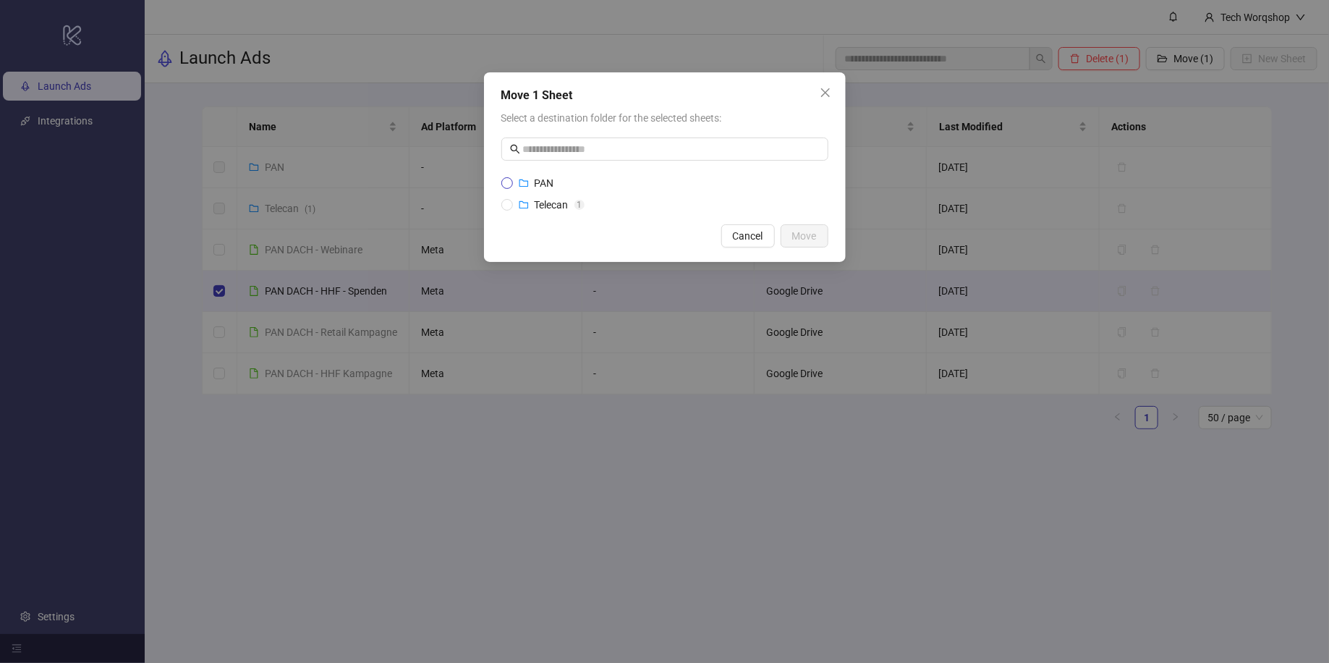
click at [719, 184] on label "PAN" at bounding box center [664, 183] width 327 height 16
click at [810, 230] on span "Move" at bounding box center [804, 236] width 25 height 12
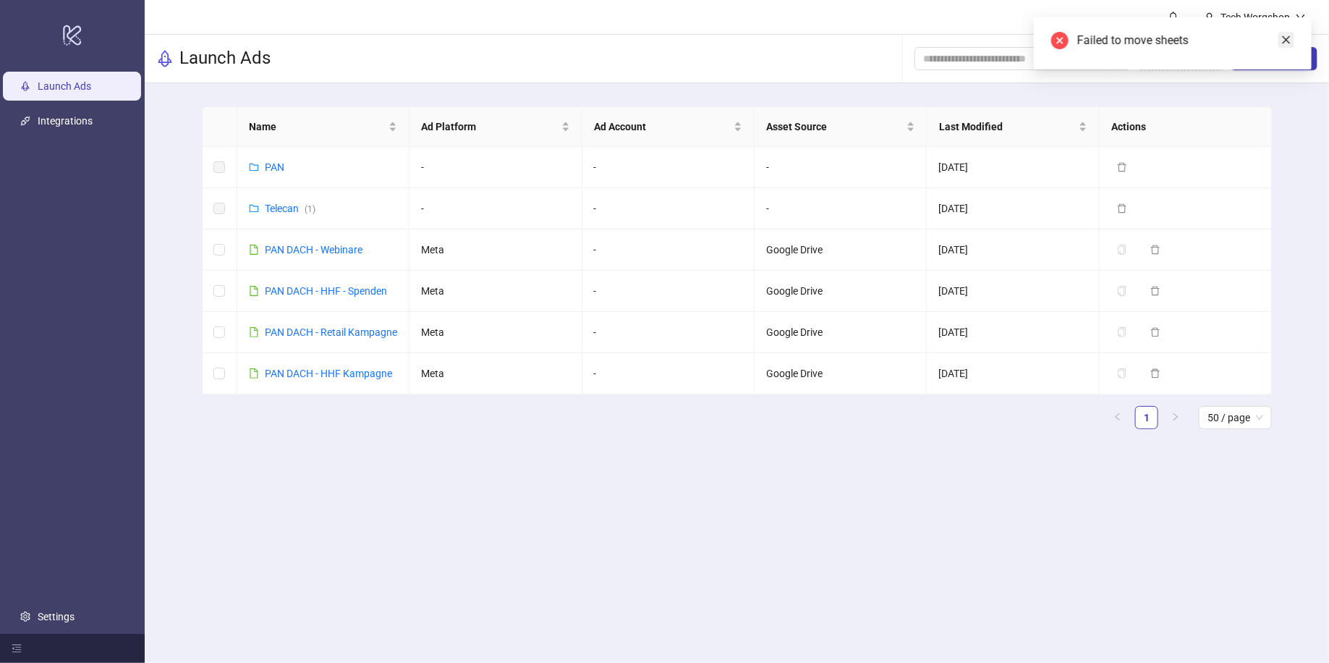
click at [1291, 45] on link "Close" at bounding box center [1287, 40] width 16 height 16
click at [225, 247] on td at bounding box center [220, 249] width 35 height 41
click at [225, 291] on td at bounding box center [220, 291] width 35 height 41
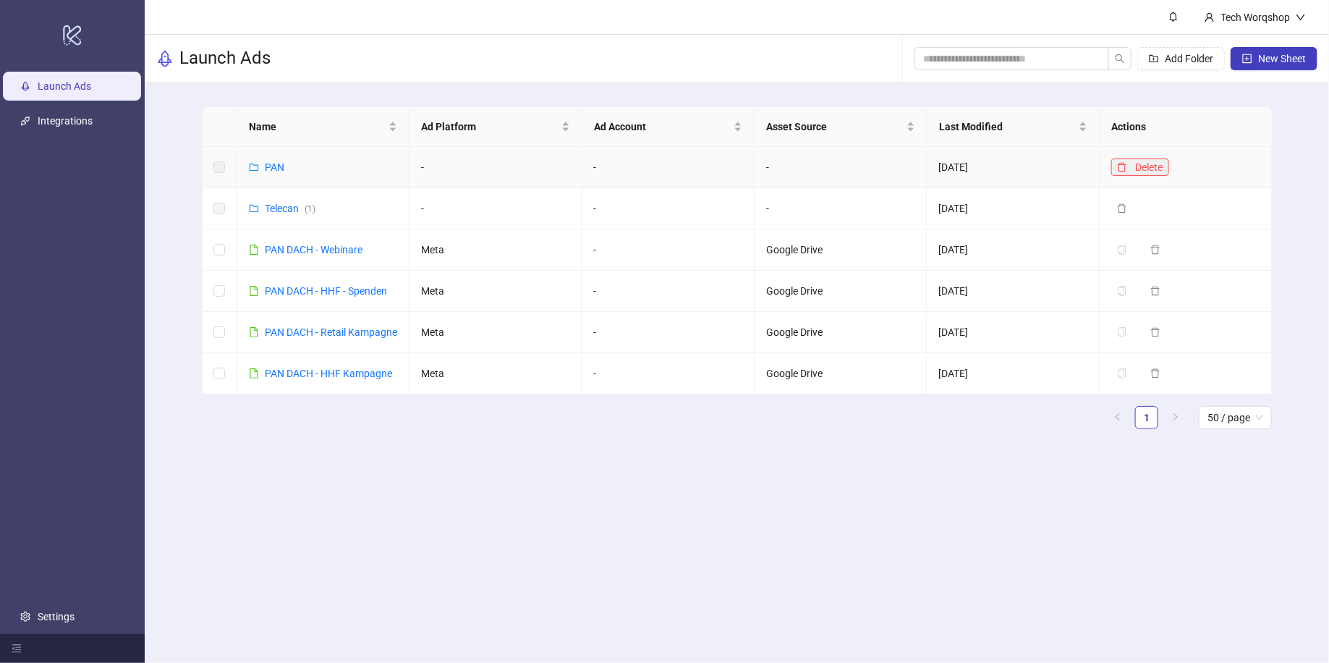
click at [1124, 168] on icon "delete" at bounding box center [1122, 167] width 10 height 10
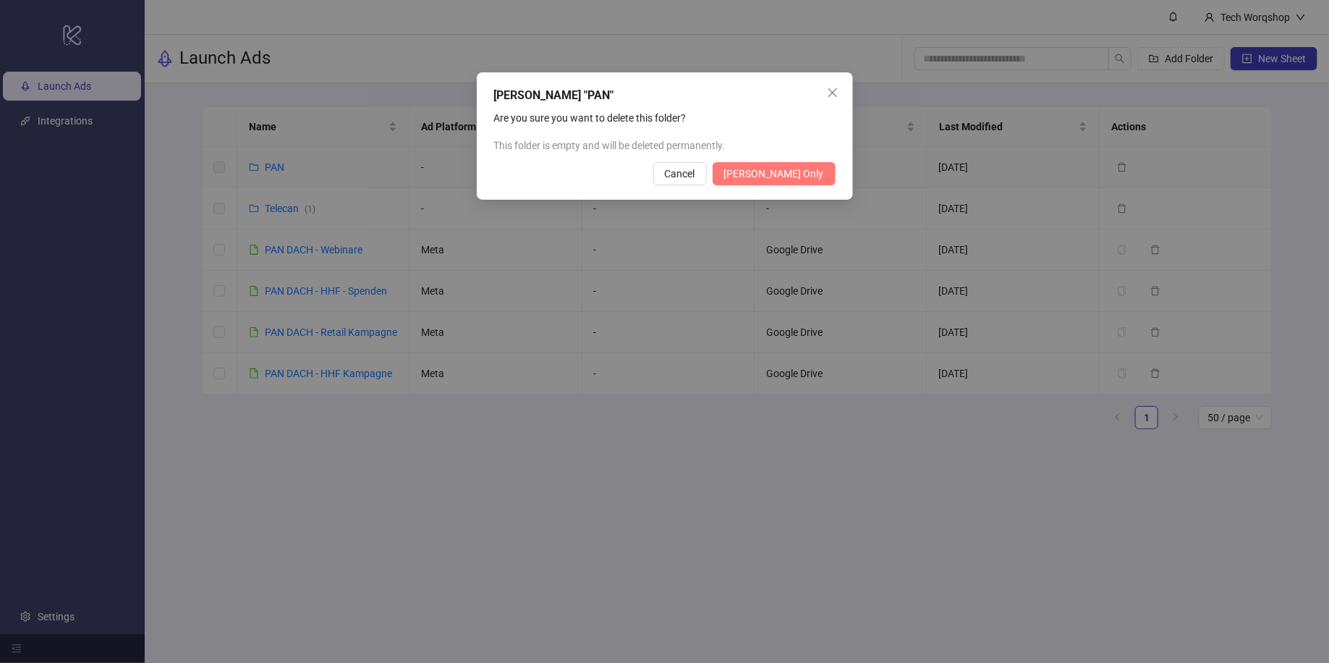
click at [808, 174] on span "[PERSON_NAME] Only" at bounding box center [774, 174] width 100 height 12
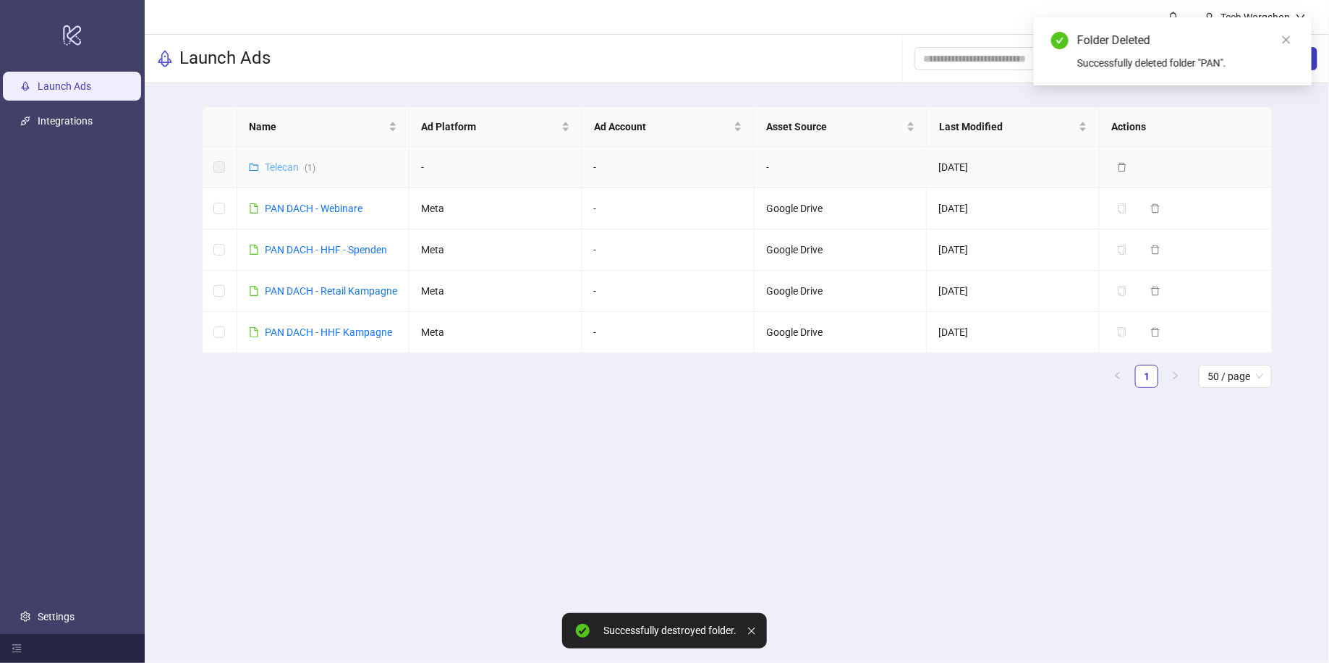
click at [289, 168] on link "Telecan ( 1 )" at bounding box center [290, 167] width 51 height 12
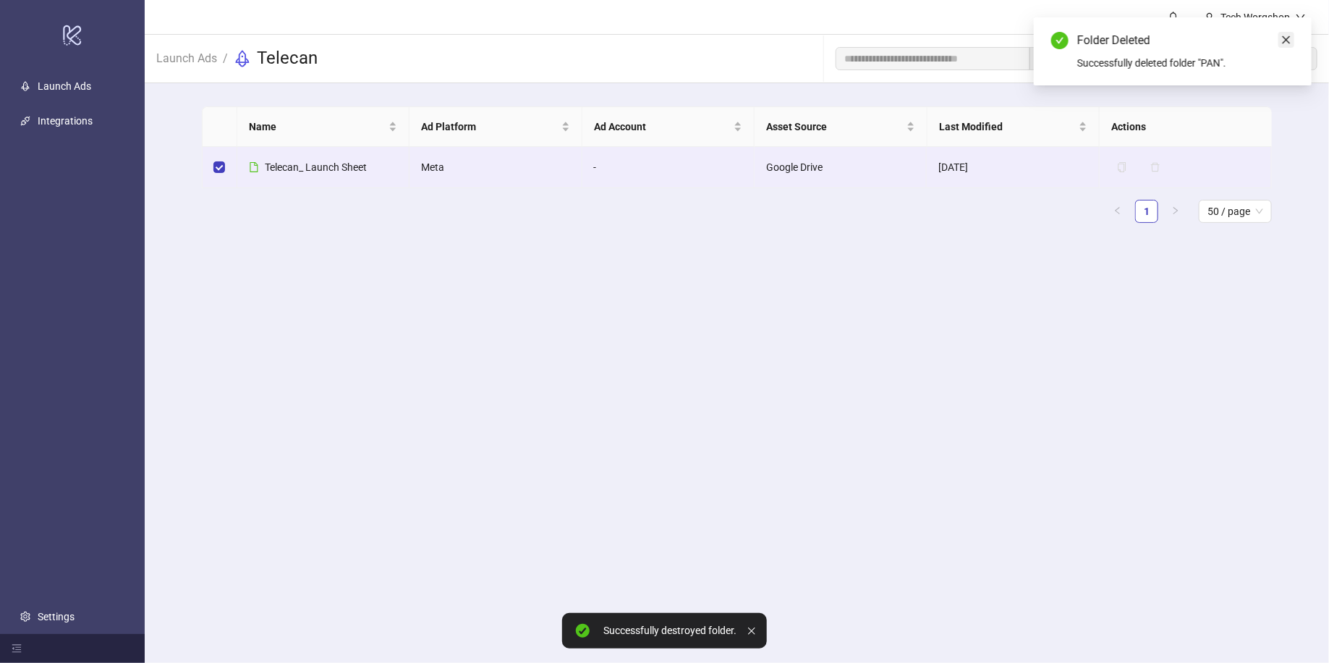
click at [1287, 38] on icon "close" at bounding box center [1287, 40] width 8 height 8
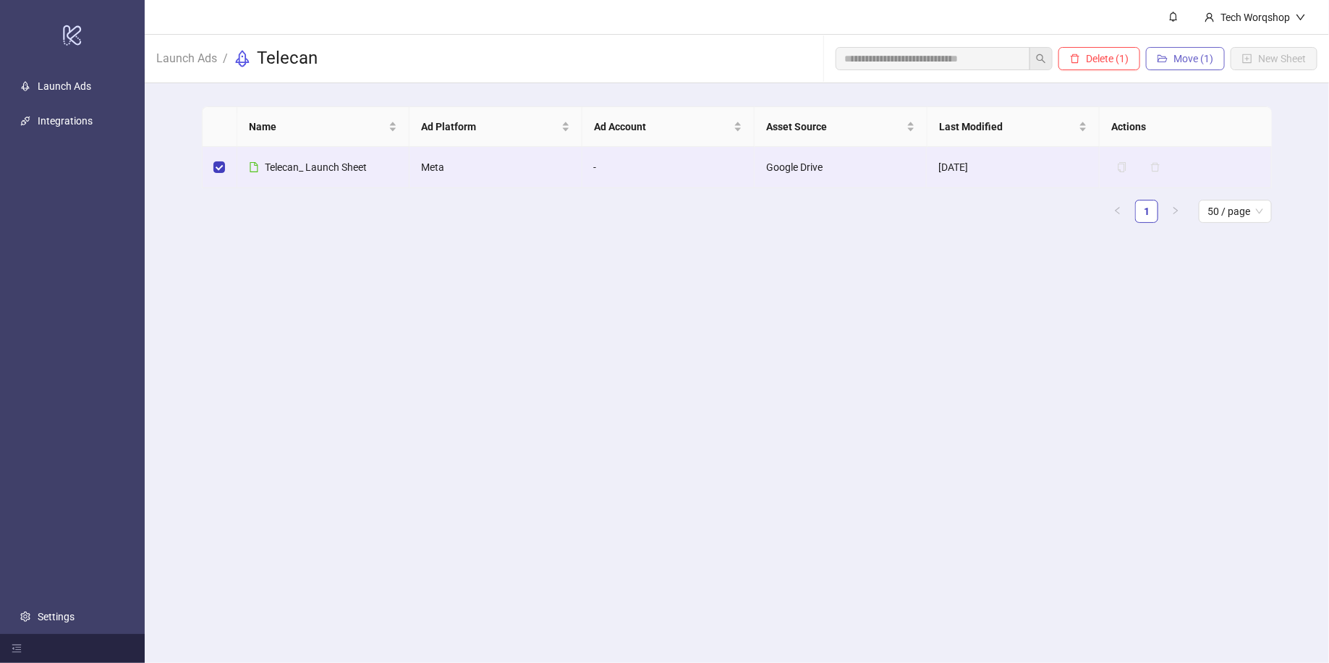
click at [1183, 49] on button "Move (1)" at bounding box center [1185, 58] width 79 height 23
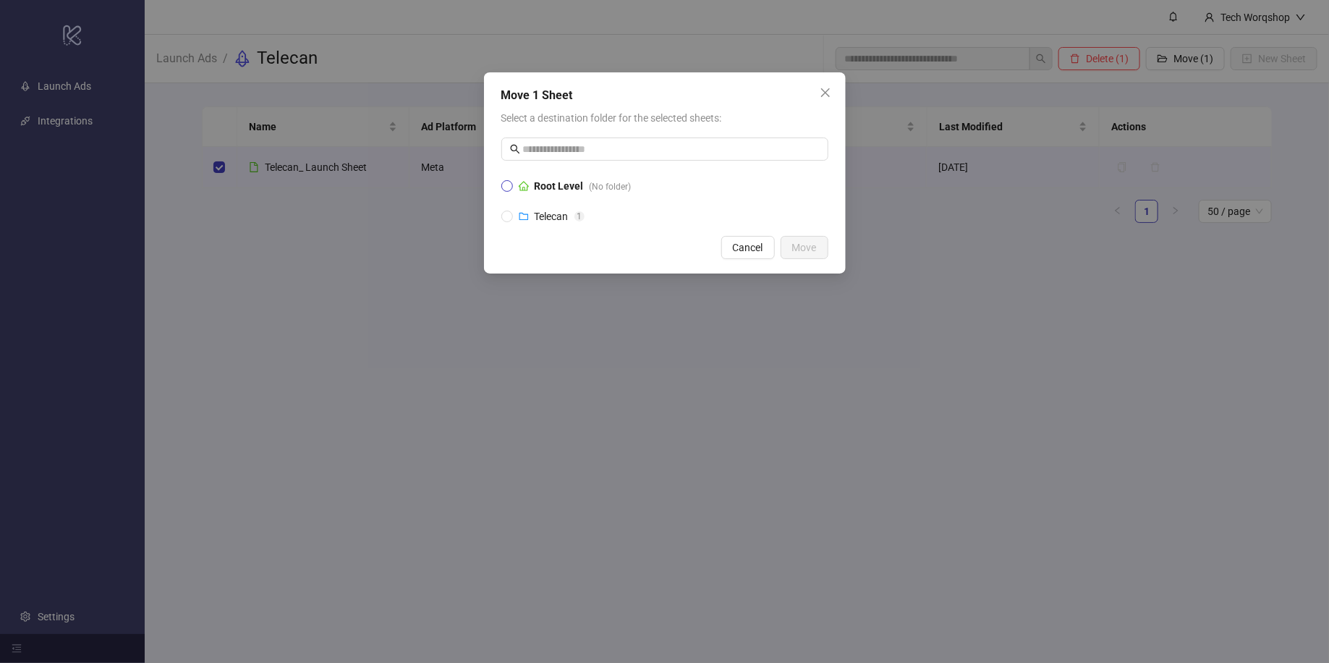
click at [544, 183] on strong "Root Level" at bounding box center [559, 186] width 49 height 12
click at [823, 244] on button "Move" at bounding box center [805, 247] width 48 height 23
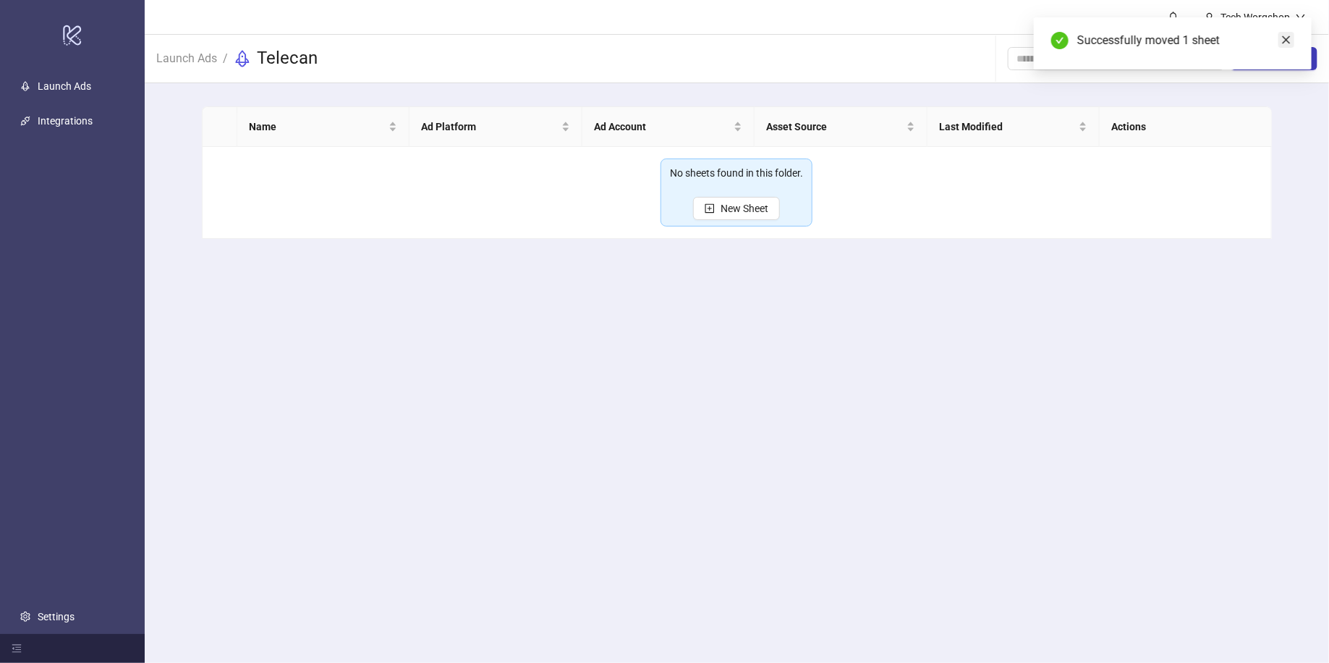
click at [1286, 41] on icon "close" at bounding box center [1286, 40] width 10 height 10
click at [169, 124] on div "Name Ad Platform Ad Account Asset Source Last Modified Actions No sheets found …" at bounding box center [737, 172] width 1184 height 179
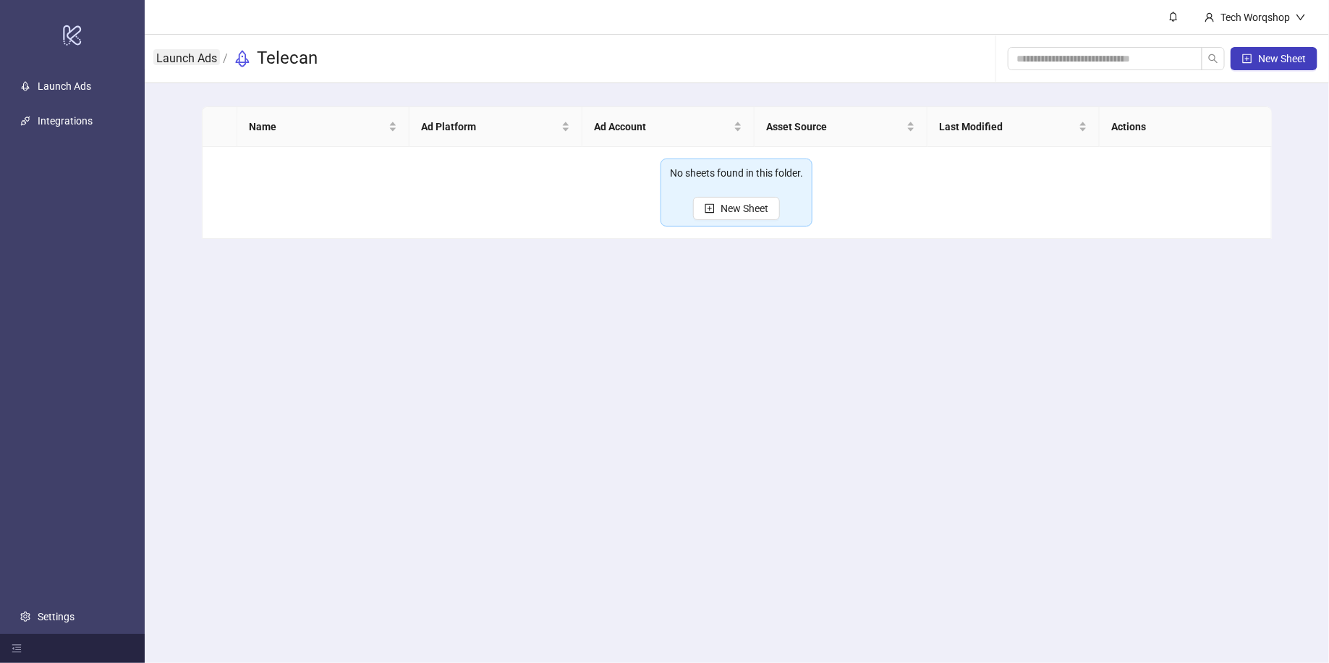
click at [195, 59] on link "Launch Ads" at bounding box center [186, 57] width 67 height 16
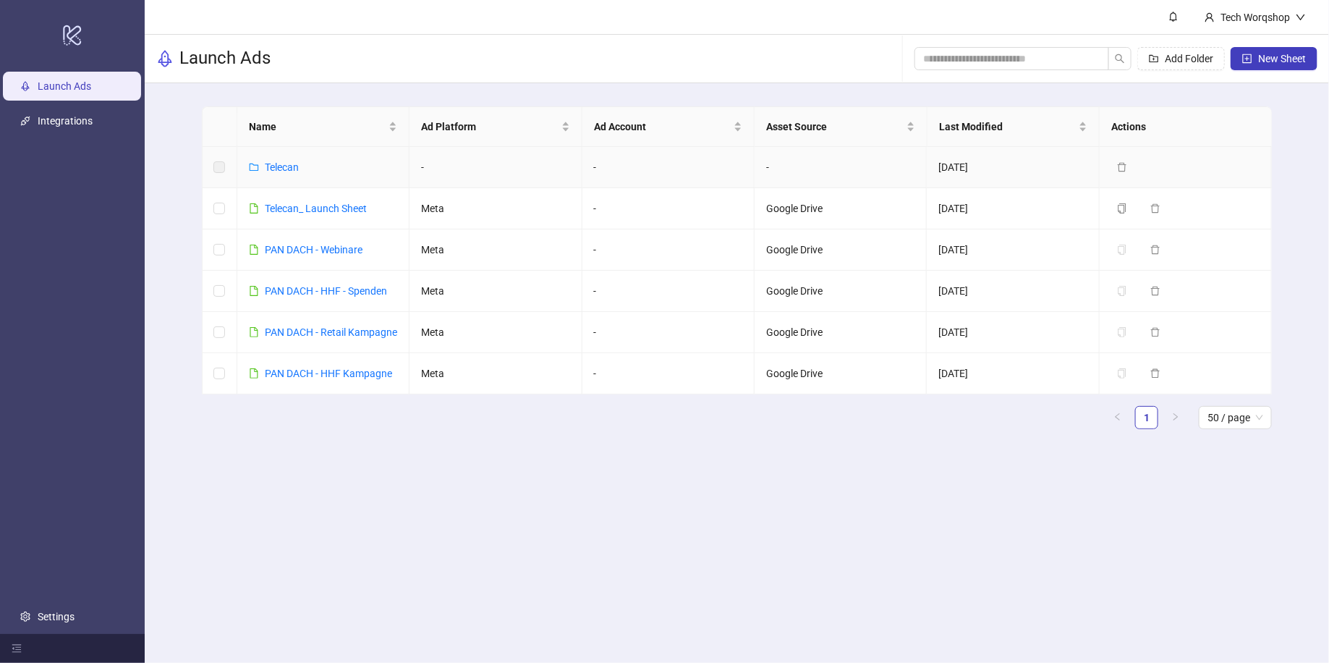
click at [223, 165] on label at bounding box center [219, 167] width 12 height 16
click at [299, 165] on link "Telecan" at bounding box center [282, 167] width 34 height 12
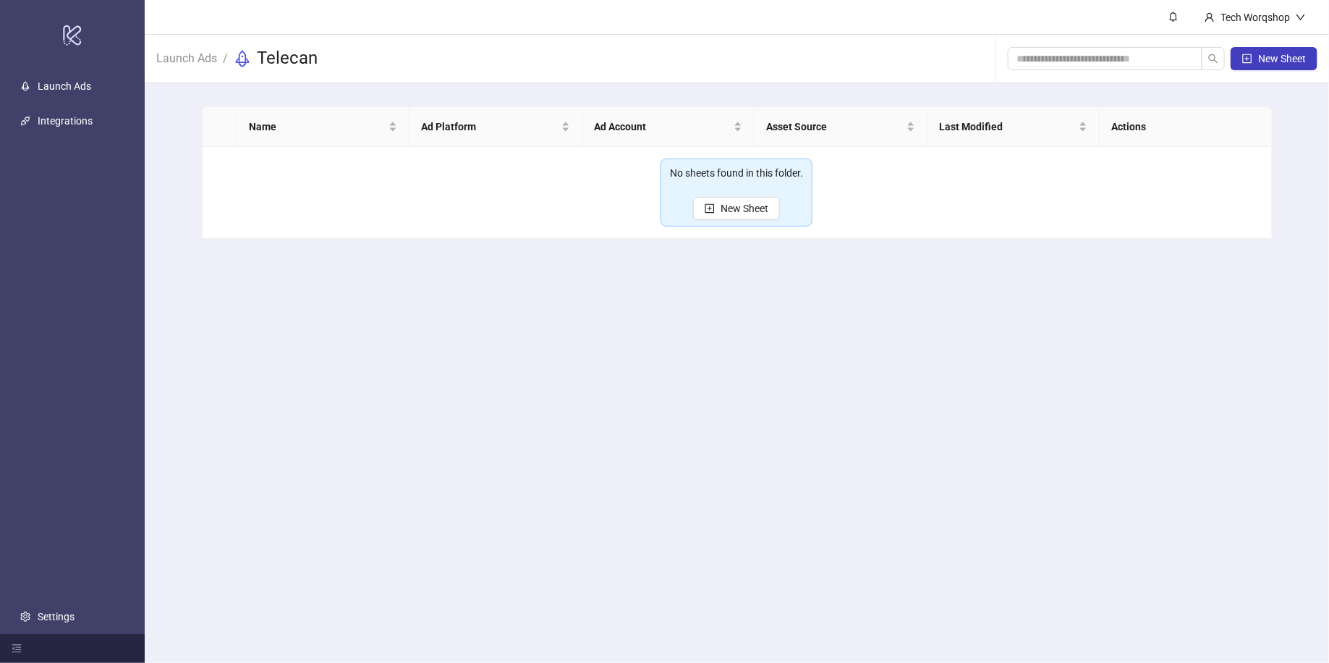
click at [306, 62] on h3 "Telecan" at bounding box center [287, 58] width 61 height 23
click at [207, 59] on link "Launch Ads" at bounding box center [186, 57] width 67 height 16
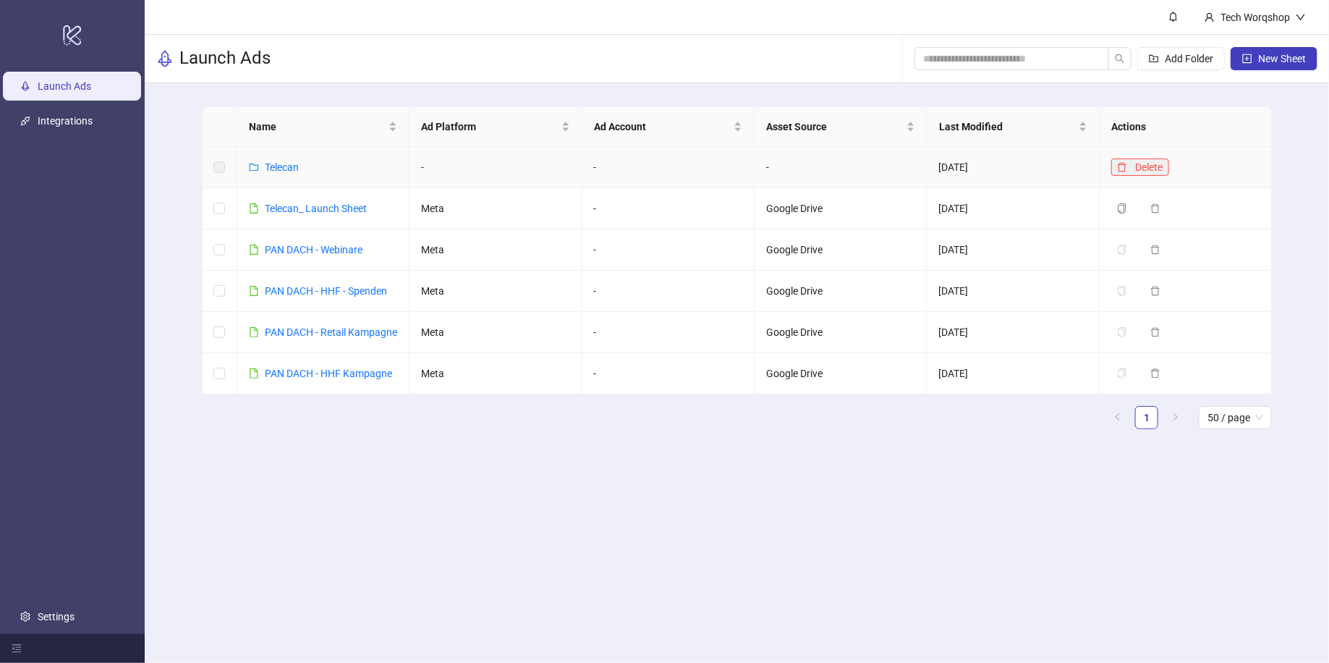
click at [1126, 170] on icon "delete" at bounding box center [1122, 167] width 10 height 10
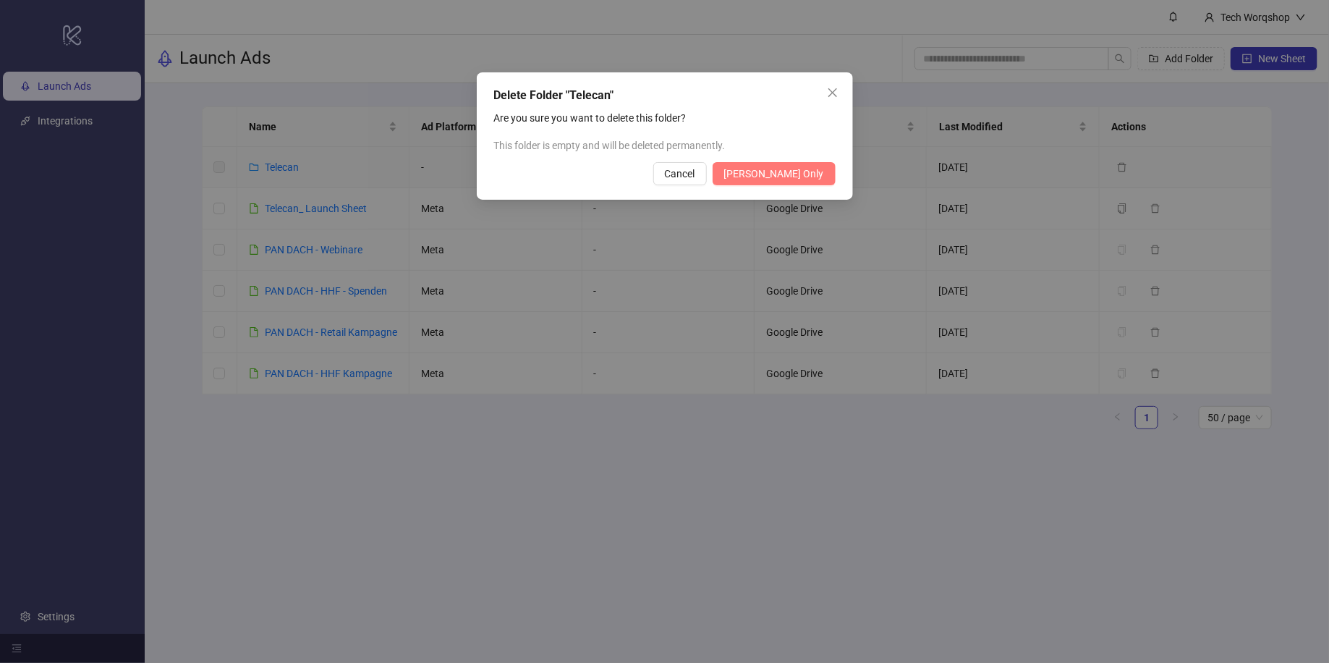
click at [825, 178] on button "[PERSON_NAME] Only" at bounding box center [774, 173] width 123 height 23
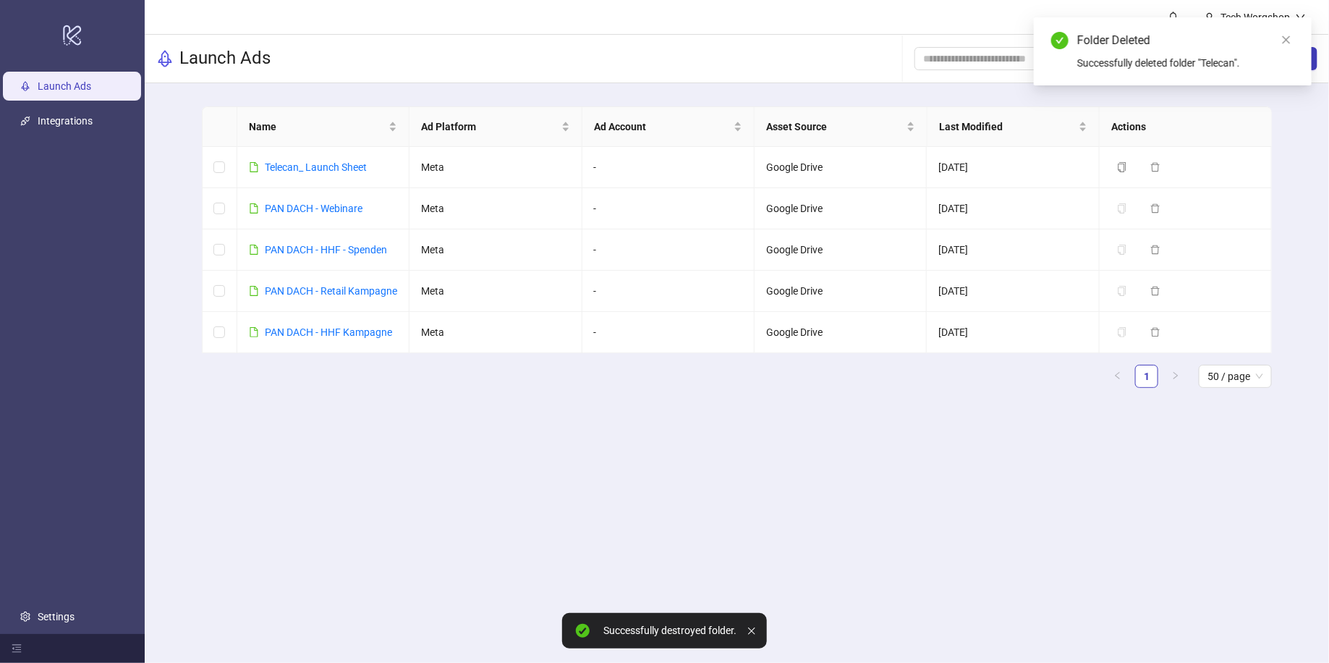
click at [1294, 145] on div "Name Ad Platform Ad Account Asset Source Last Modified Actions Telecan_ Launch …" at bounding box center [737, 252] width 1184 height 339
click at [1288, 41] on icon "close" at bounding box center [1287, 40] width 8 height 8
click at [1289, 101] on div "Name Ad Platform Ad Account Asset Source Last Modified Actions Telecan_ Launch …" at bounding box center [737, 252] width 1184 height 339
click at [1289, 61] on span "New Sheet" at bounding box center [1282, 59] width 48 height 12
type input "**********"
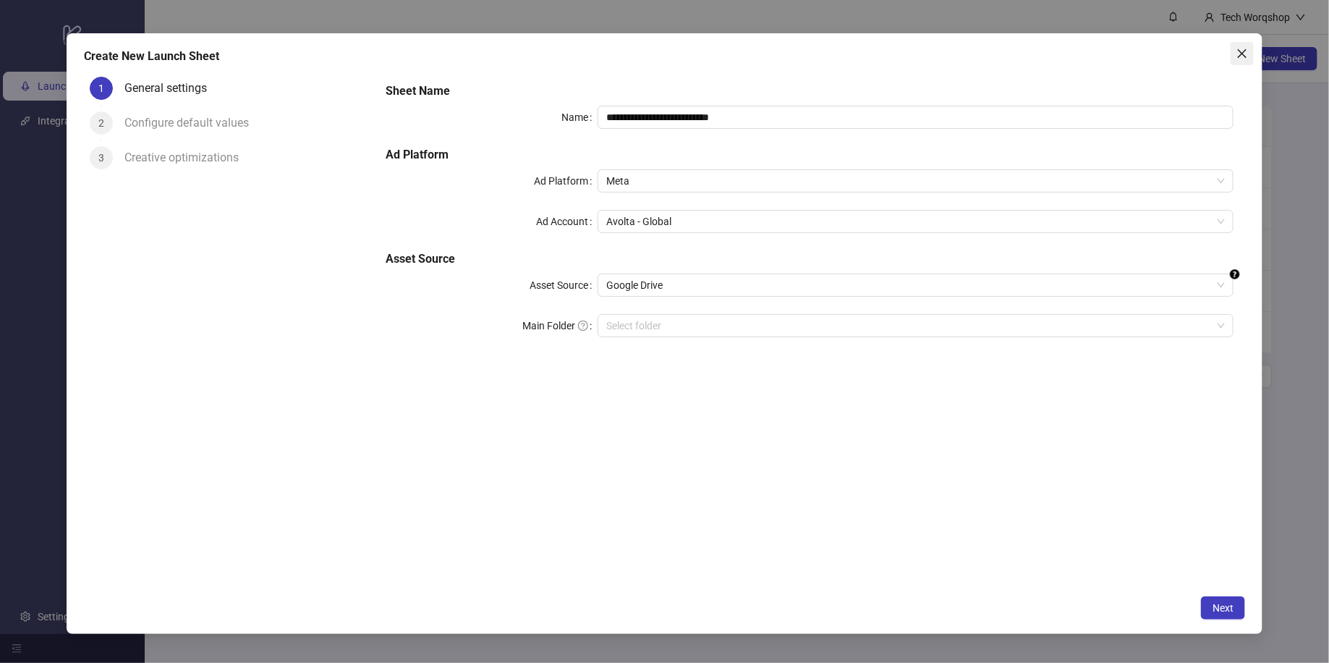
click at [1243, 50] on icon "close" at bounding box center [1243, 54] width 12 height 12
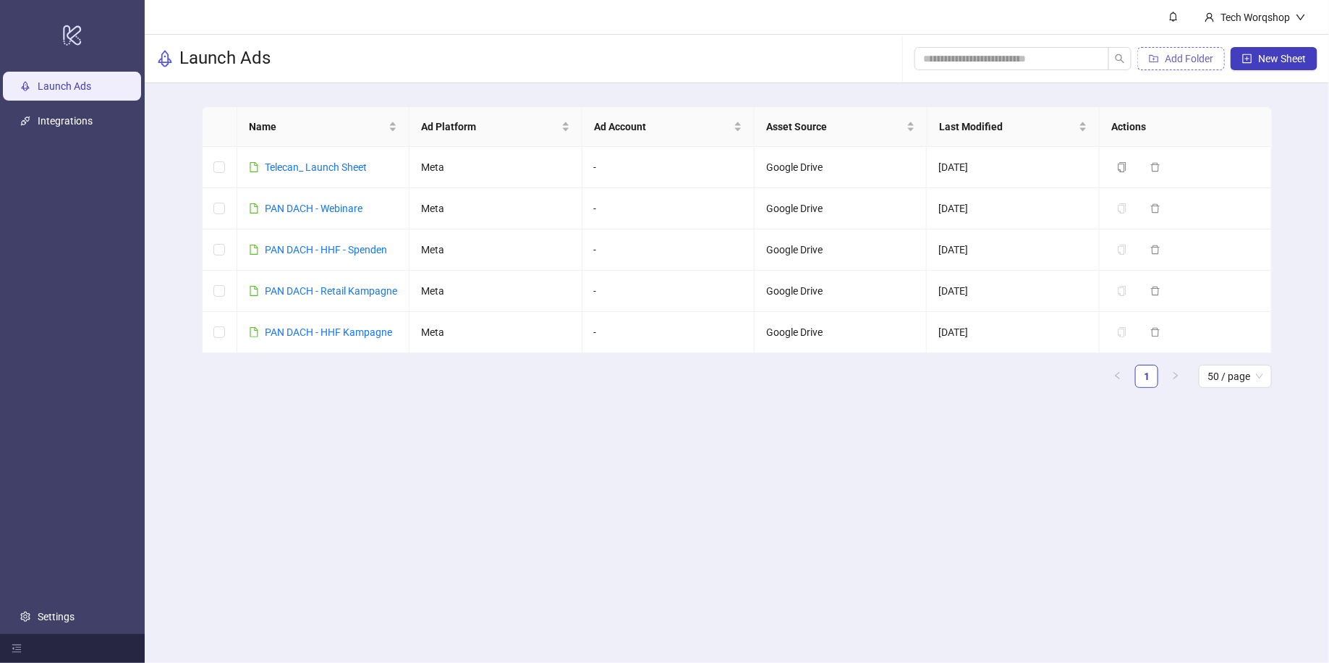
click at [1208, 61] on span "Add Folder" at bounding box center [1189, 59] width 48 height 12
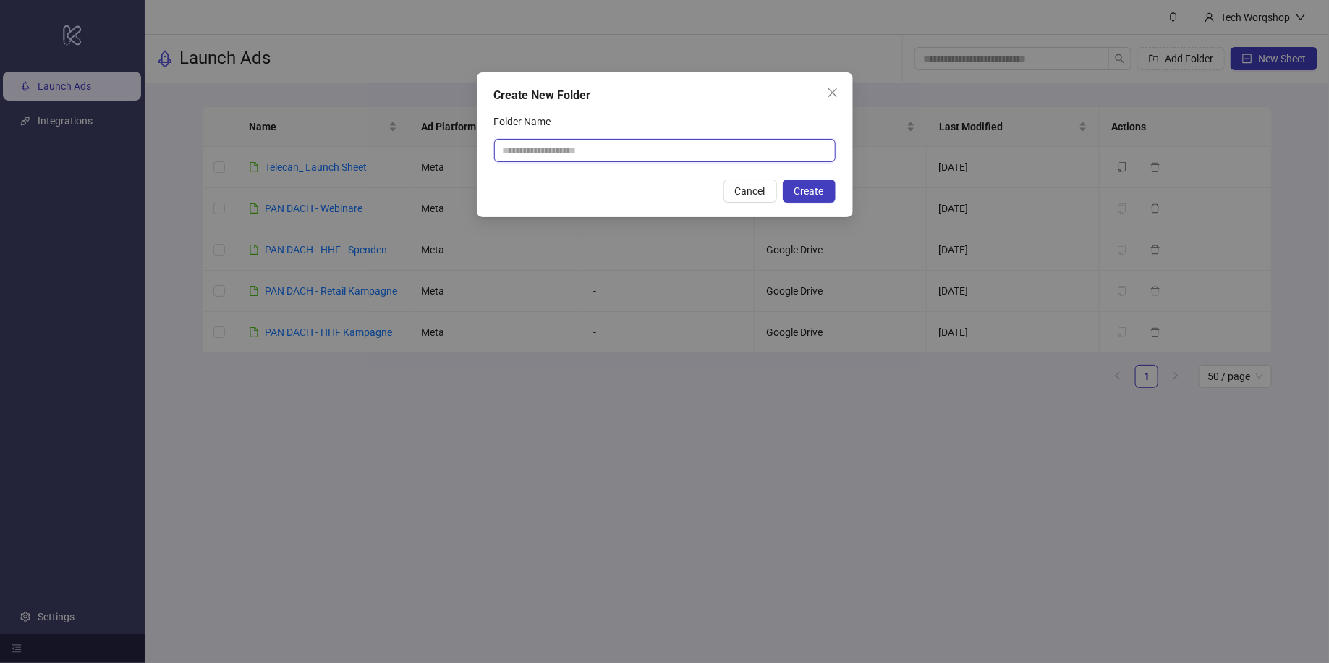
click at [679, 150] on input "Folder Name" at bounding box center [665, 150] width 342 height 23
type input "******"
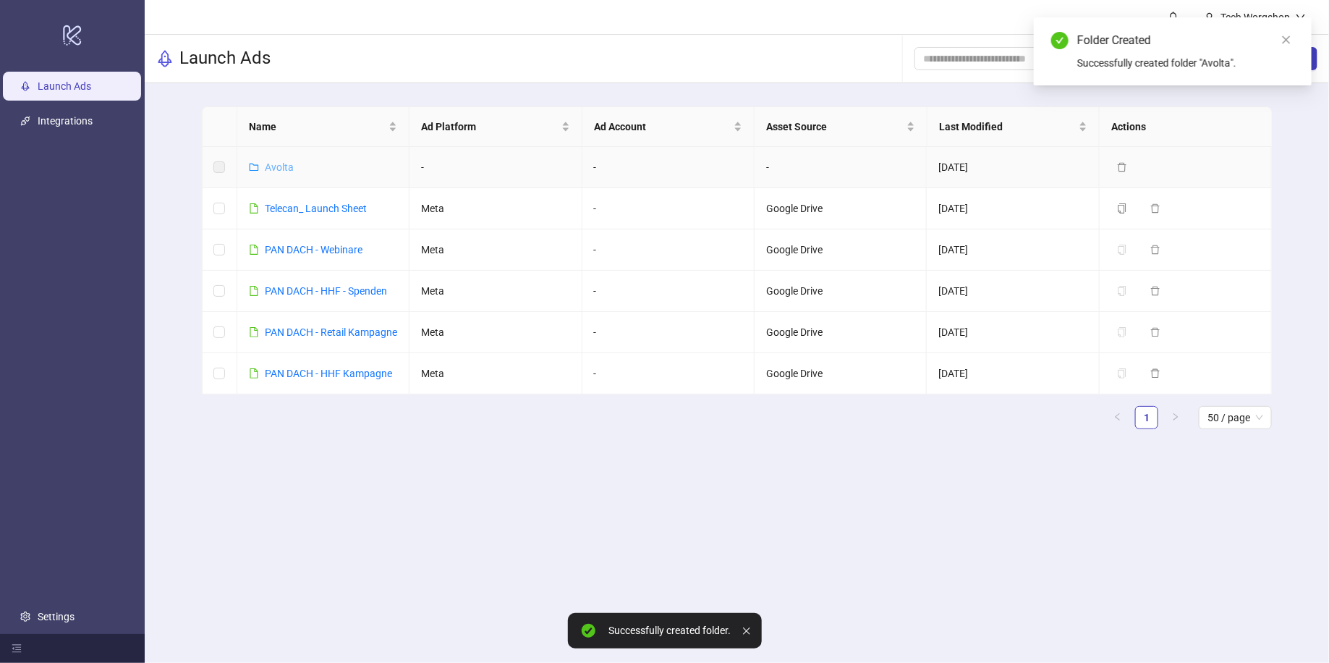
click at [274, 164] on link "Avolta" at bounding box center [279, 167] width 29 height 12
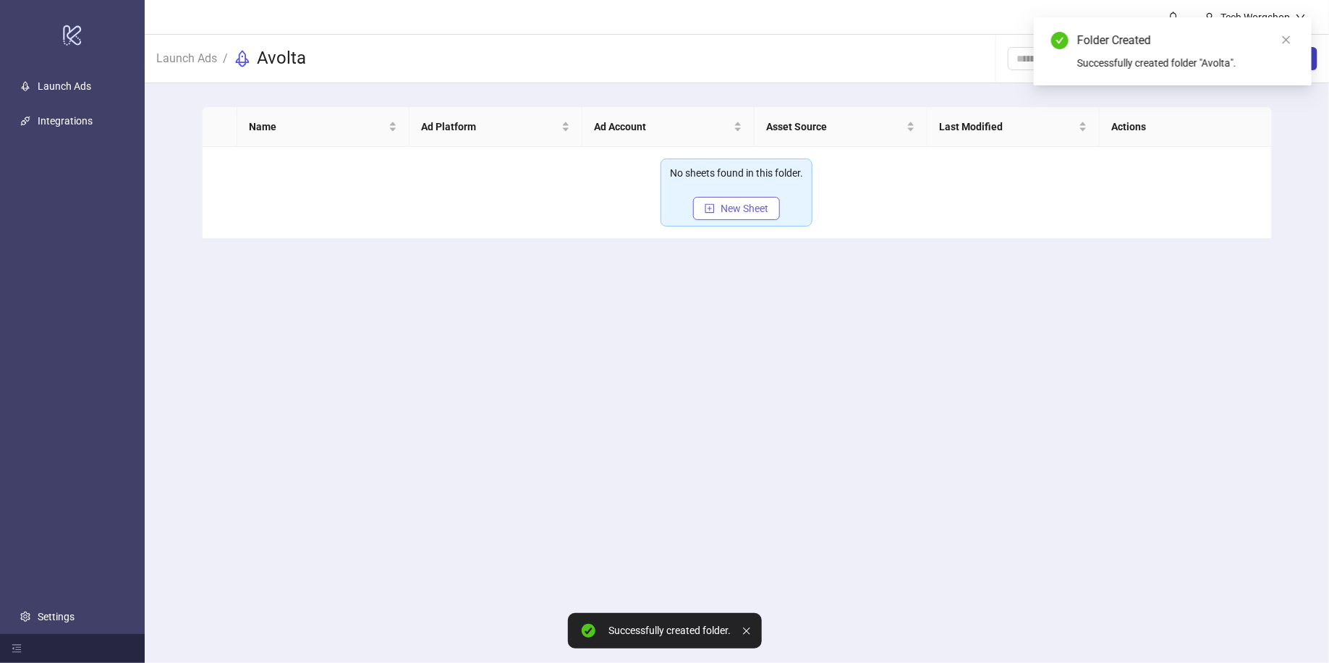
click at [754, 215] on button "New Sheet" at bounding box center [736, 208] width 87 height 23
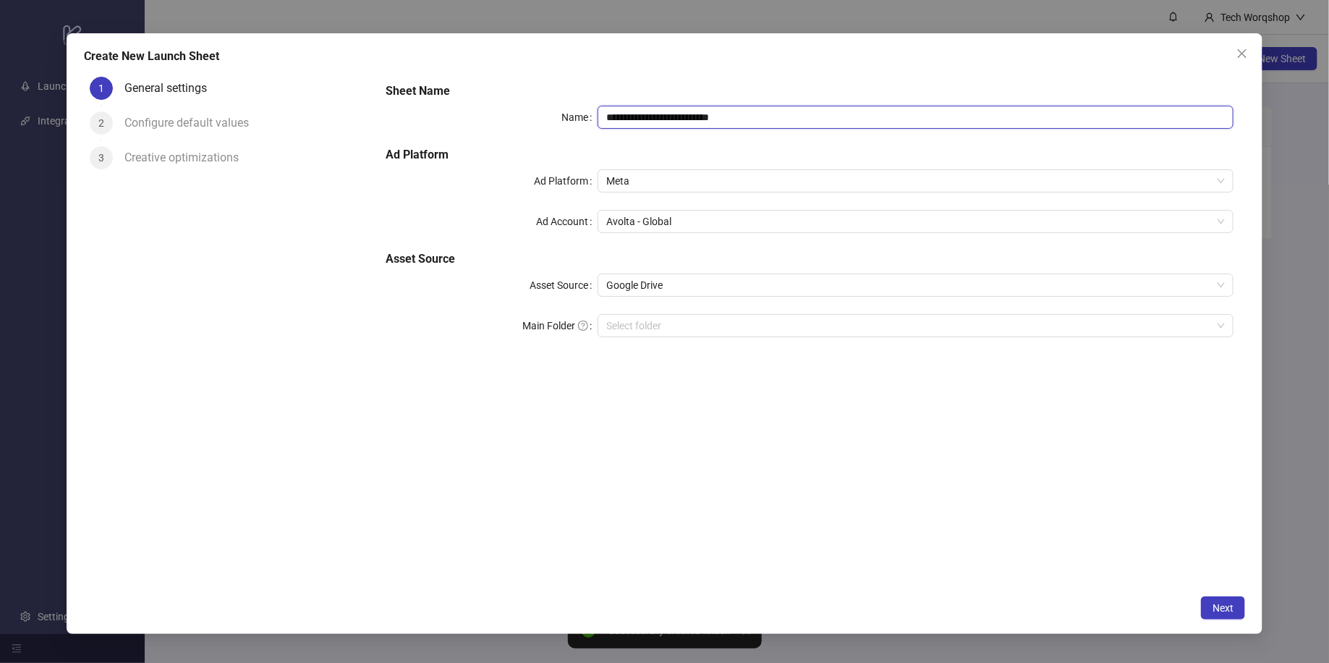
click at [842, 116] on input "**********" at bounding box center [916, 117] width 636 height 23
drag, startPoint x: 646, startPoint y: 117, endPoint x: 853, endPoint y: 130, distance: 207.3
click at [852, 130] on div "**********" at bounding box center [810, 219] width 860 height 284
type input "**********"
click at [815, 155] on h5 "Ad Platform" at bounding box center [810, 154] width 848 height 17
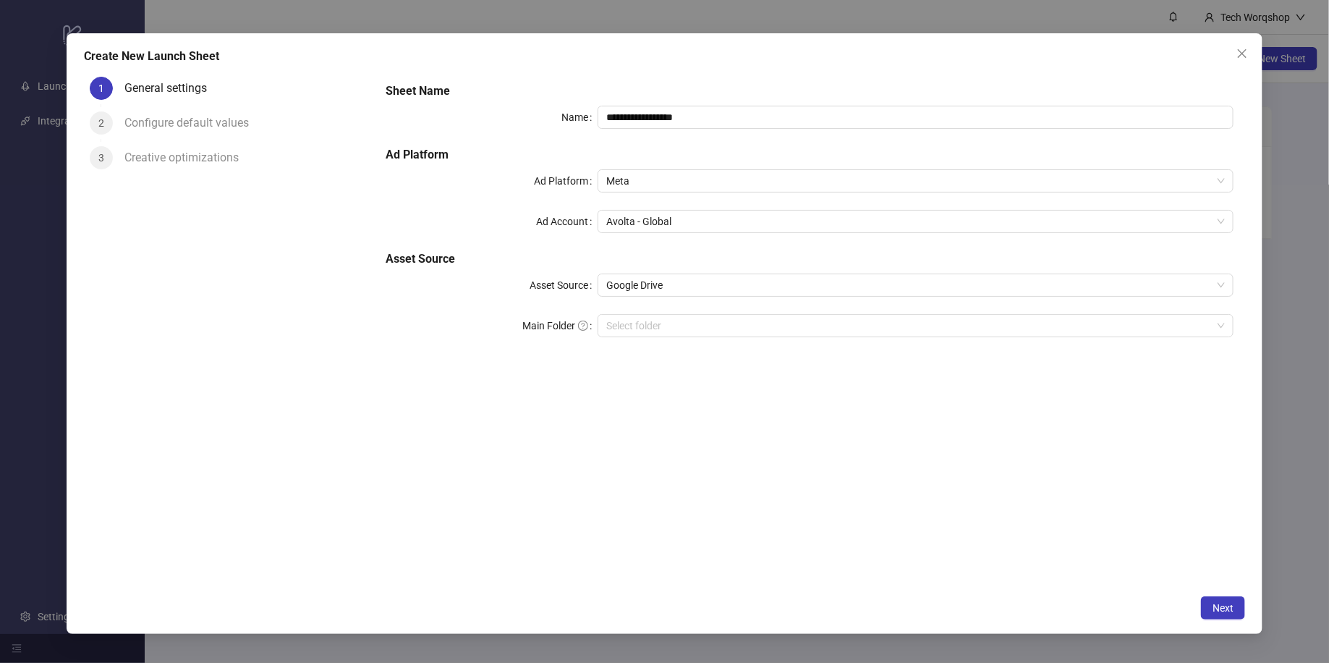
click at [759, 258] on h5 "Asset Source" at bounding box center [810, 258] width 848 height 17
click at [738, 294] on span "Google Drive" at bounding box center [915, 285] width 619 height 22
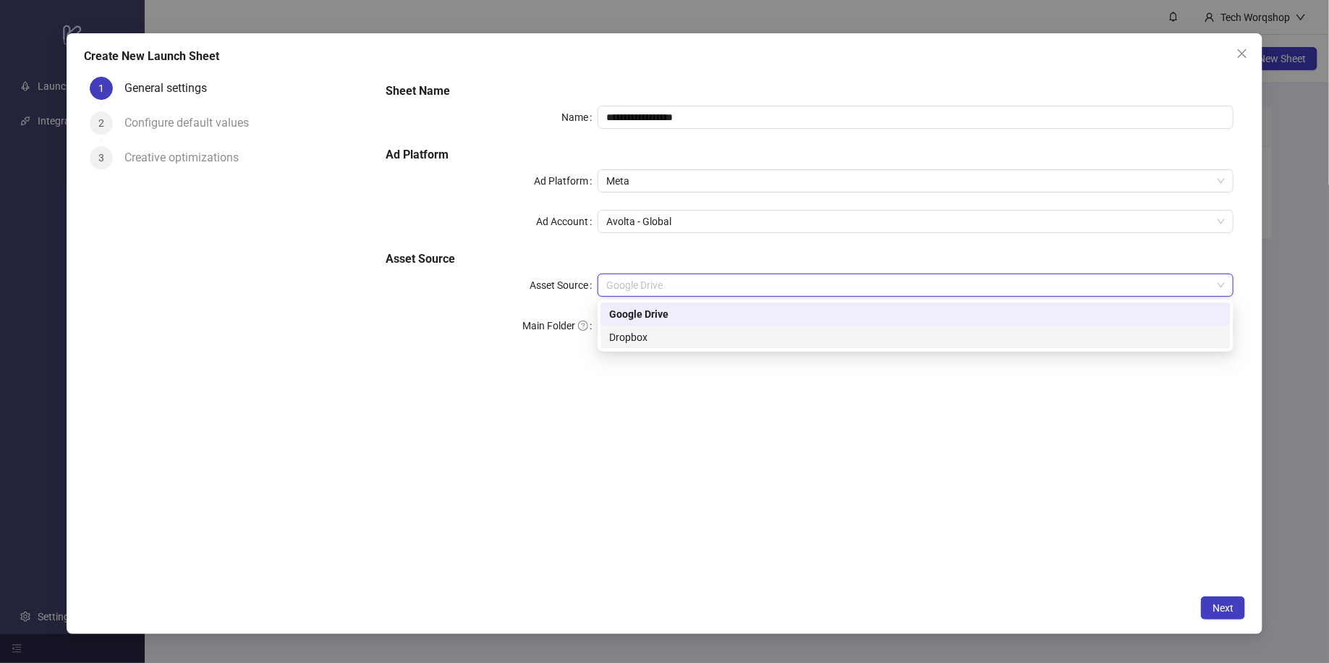
click at [713, 394] on div "**********" at bounding box center [809, 329] width 871 height 517
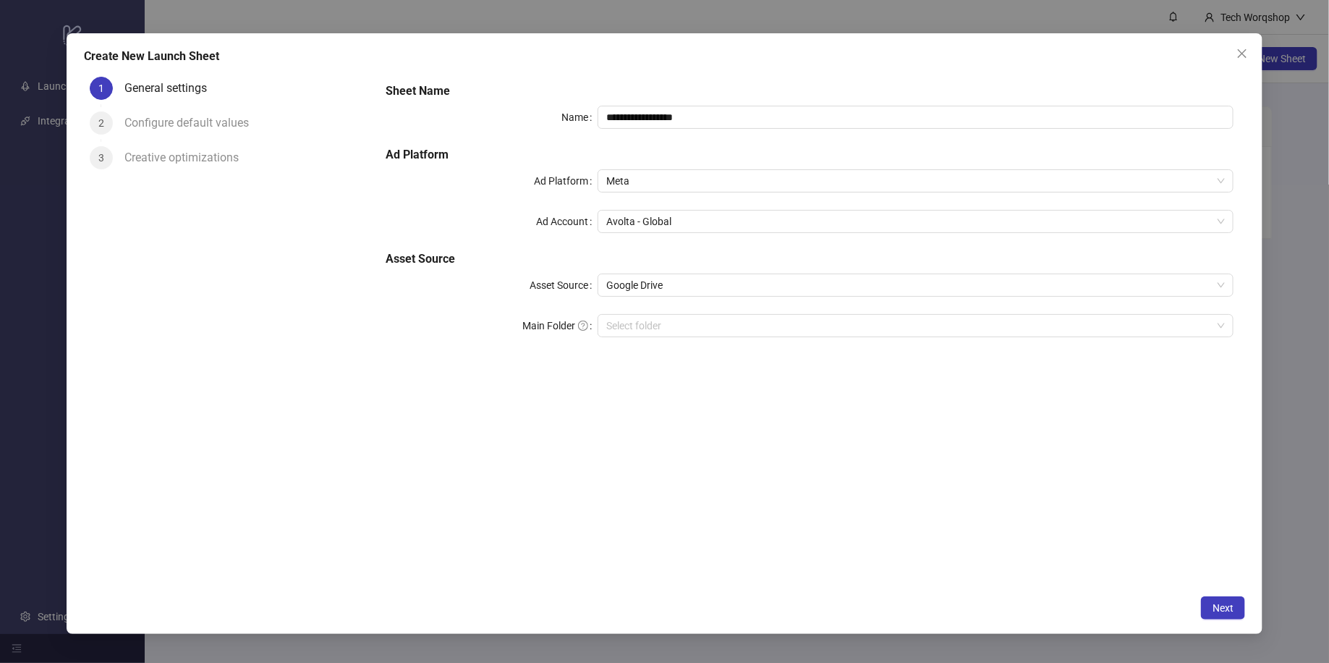
click at [706, 379] on div "**********" at bounding box center [809, 329] width 871 height 517
click at [699, 323] on input "Main Folder" at bounding box center [909, 326] width 606 height 22
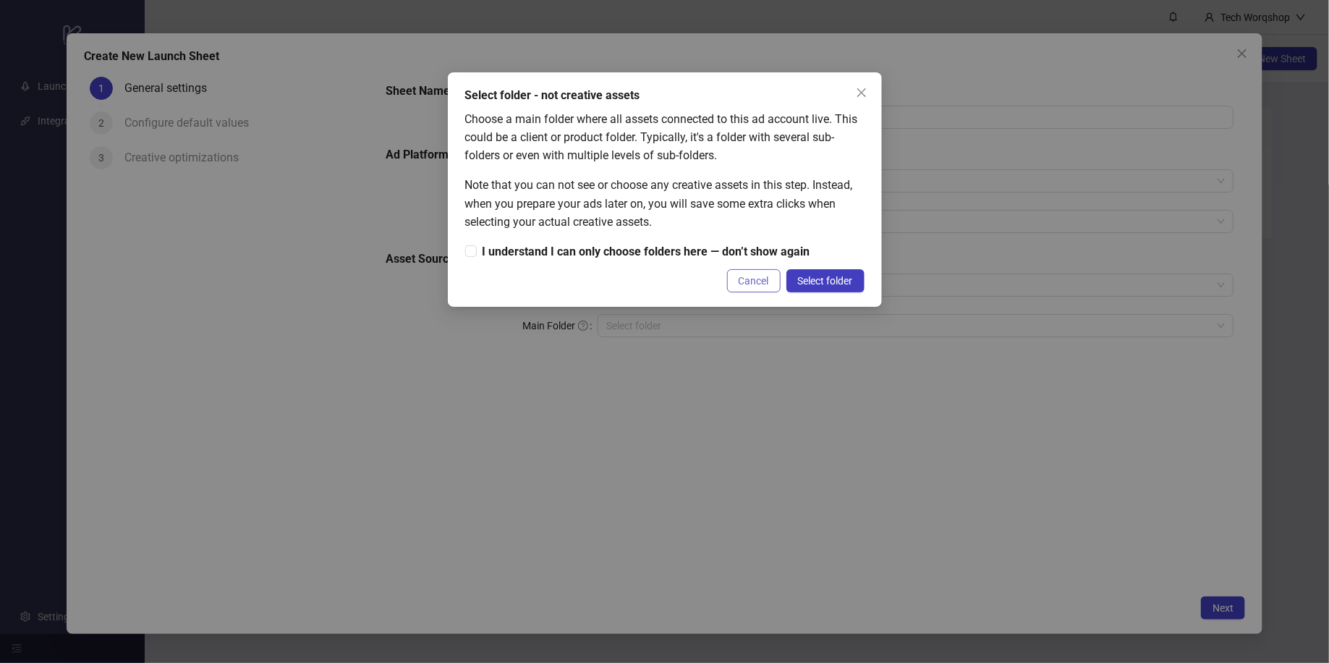
click at [763, 284] on span "Cancel" at bounding box center [754, 281] width 30 height 12
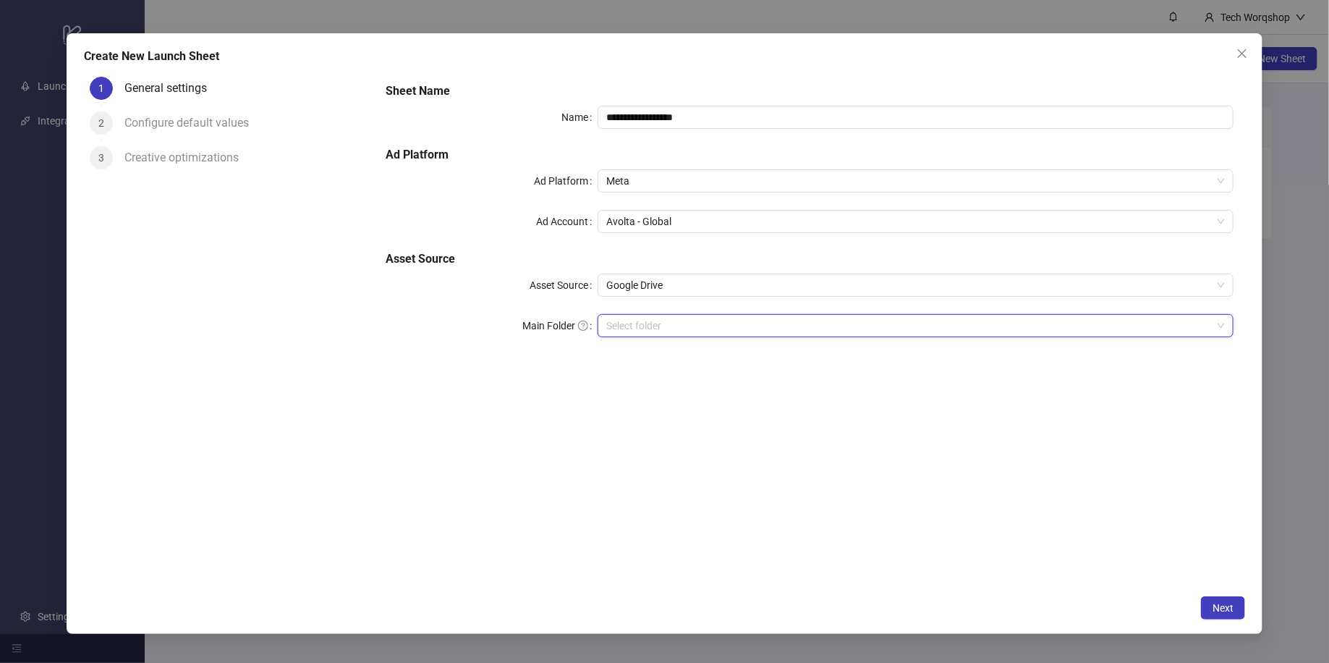
click at [768, 456] on div "**********" at bounding box center [809, 329] width 871 height 517
click at [1248, 51] on icon "close" at bounding box center [1243, 54] width 12 height 12
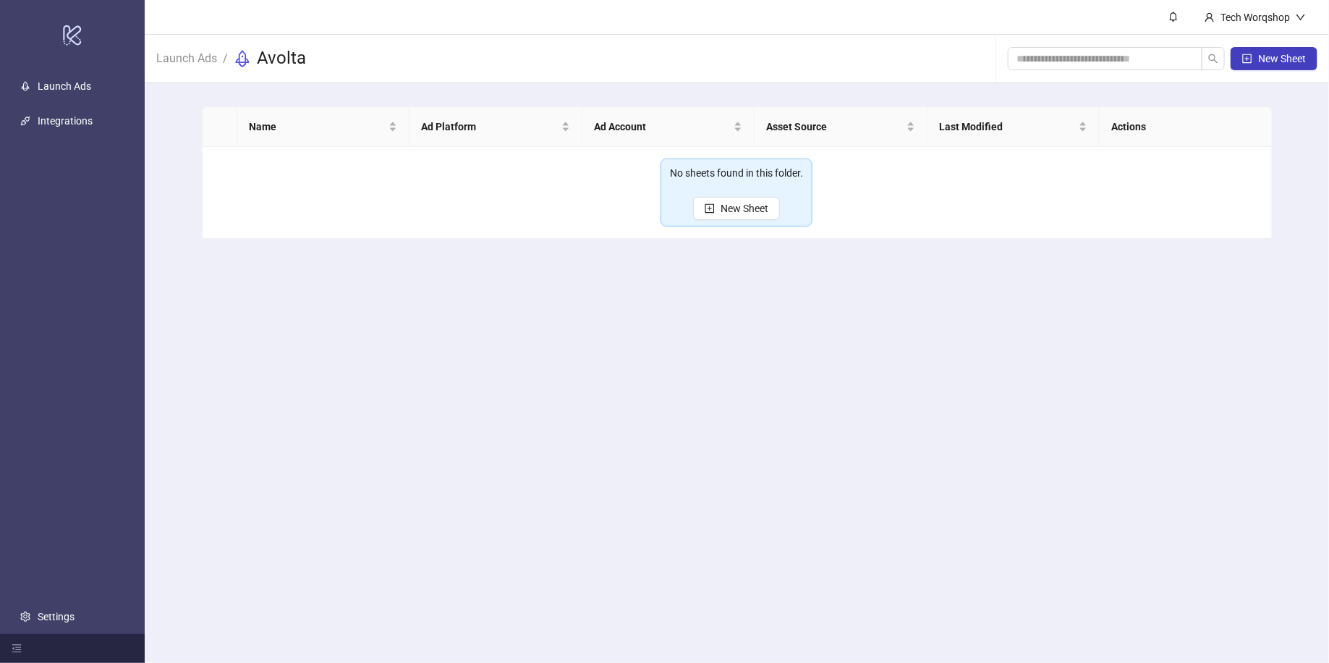
click at [1122, 328] on main "Tech Worqshop Launch Ads / Avolta New Sheet Name Ad Platform Ad Account Asset S…" at bounding box center [737, 331] width 1184 height 663
